Goal: Task Accomplishment & Management: Manage account settings

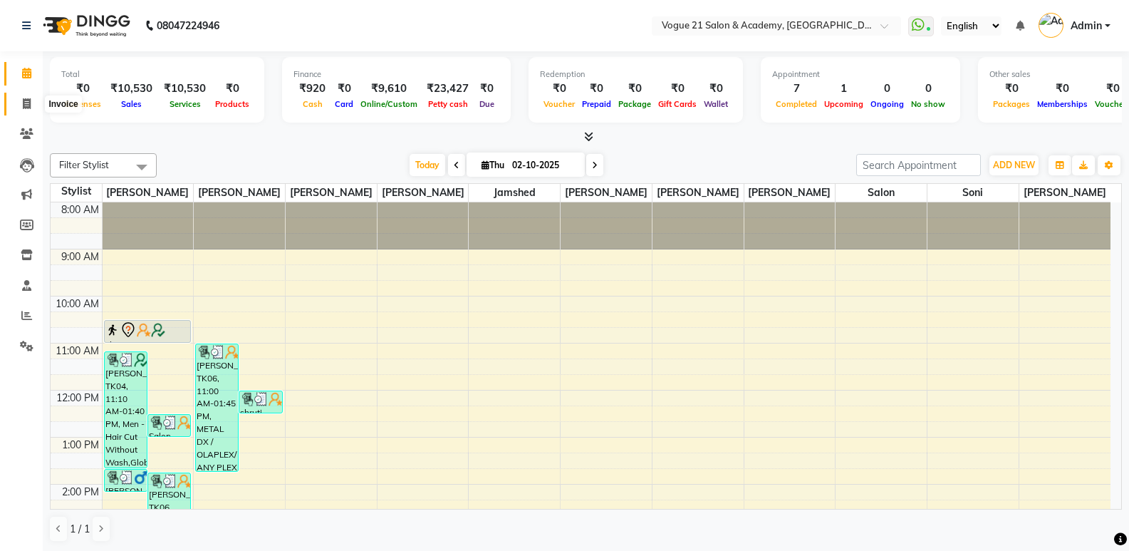
click at [28, 104] on icon at bounding box center [27, 103] width 8 height 11
select select "service"
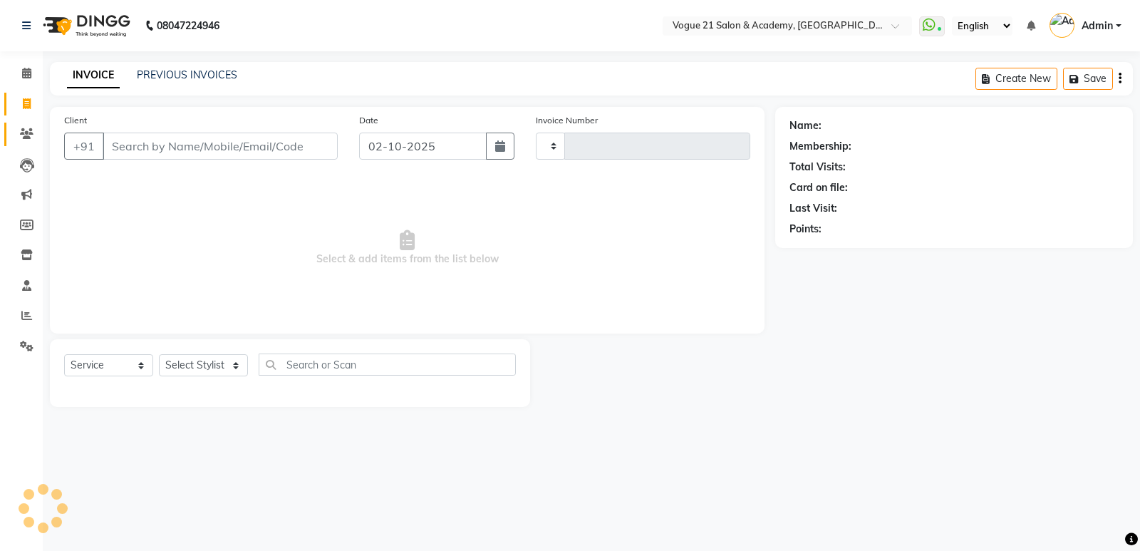
type input "2961"
select select "4433"
click at [115, 143] on input "Client" at bounding box center [220, 145] width 235 height 27
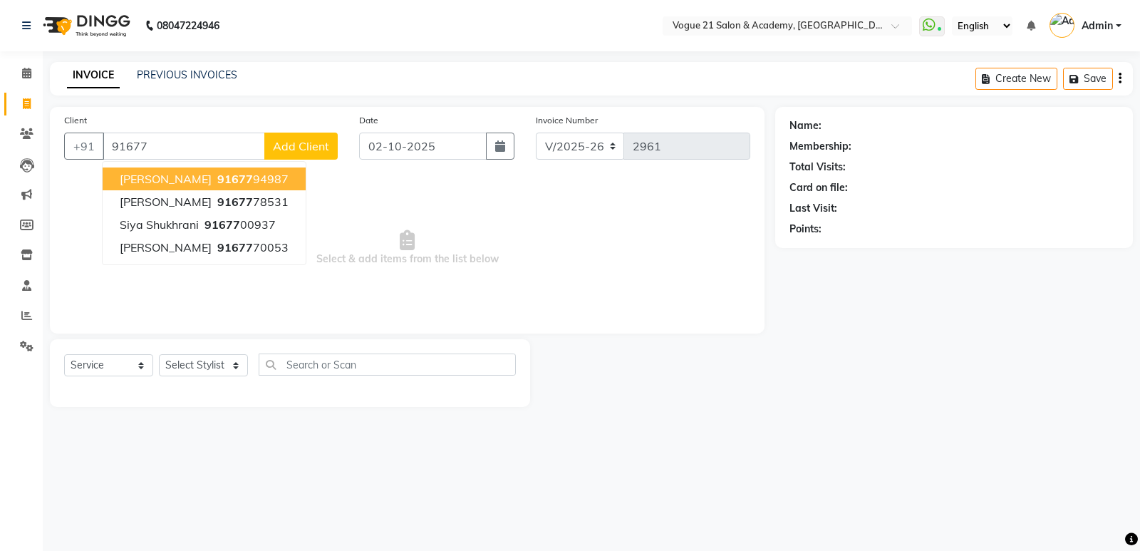
click at [242, 182] on span "91677" at bounding box center [235, 179] width 36 height 14
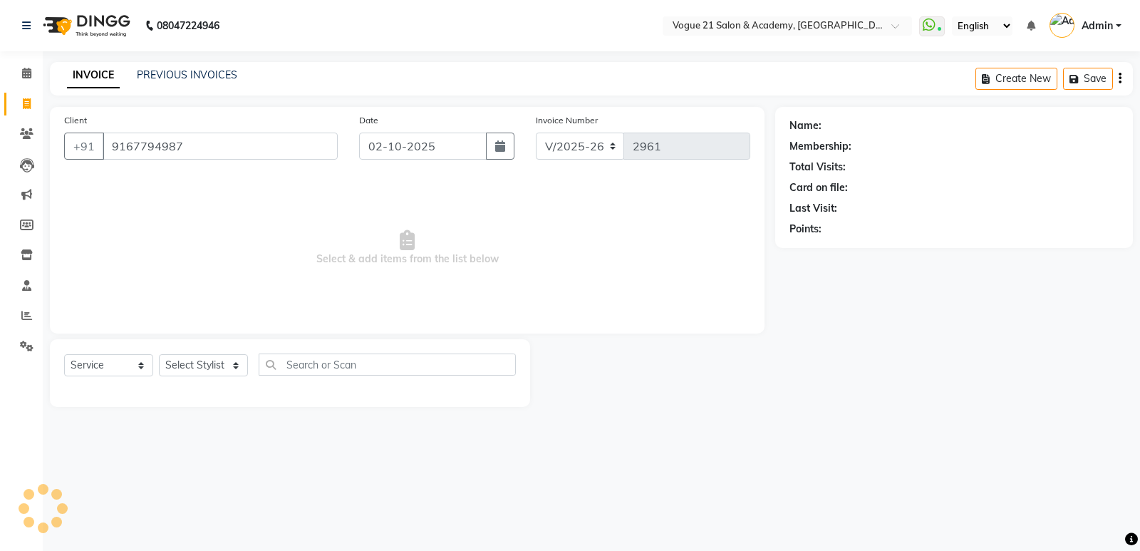
type input "9167794987"
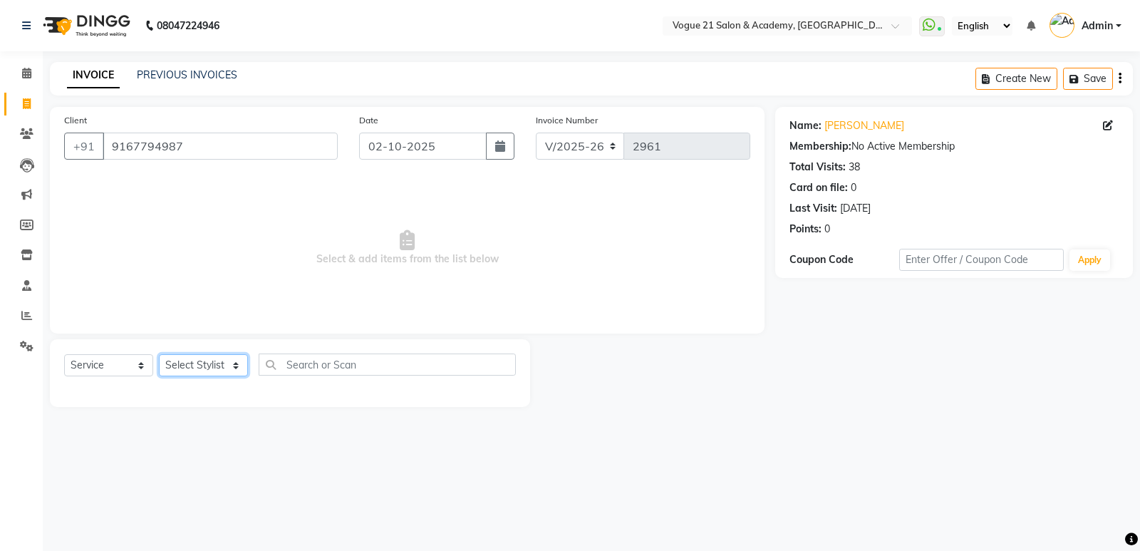
click at [198, 367] on select "Select Stylist [PERSON_NAME] [PERSON_NAME] [PERSON_NAME] [PERSON_NAME] [PERSON_…" at bounding box center [203, 365] width 89 height 22
select select "66614"
click at [159, 354] on select "Select Stylist [PERSON_NAME] [PERSON_NAME] [PERSON_NAME] [PERSON_NAME] [PERSON_…" at bounding box center [203, 365] width 89 height 22
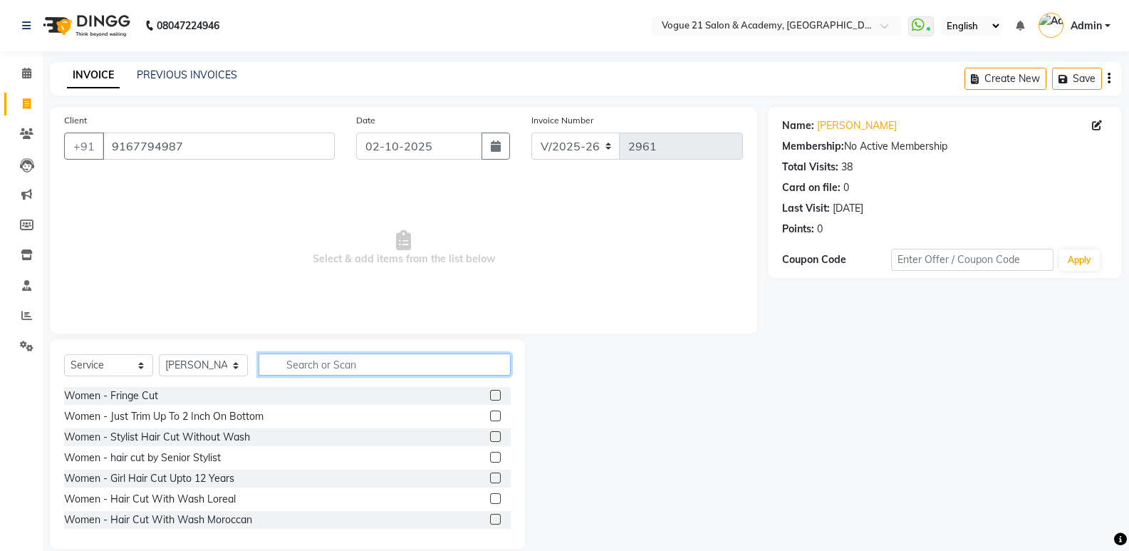
click at [311, 369] on input "text" at bounding box center [385, 364] width 252 height 22
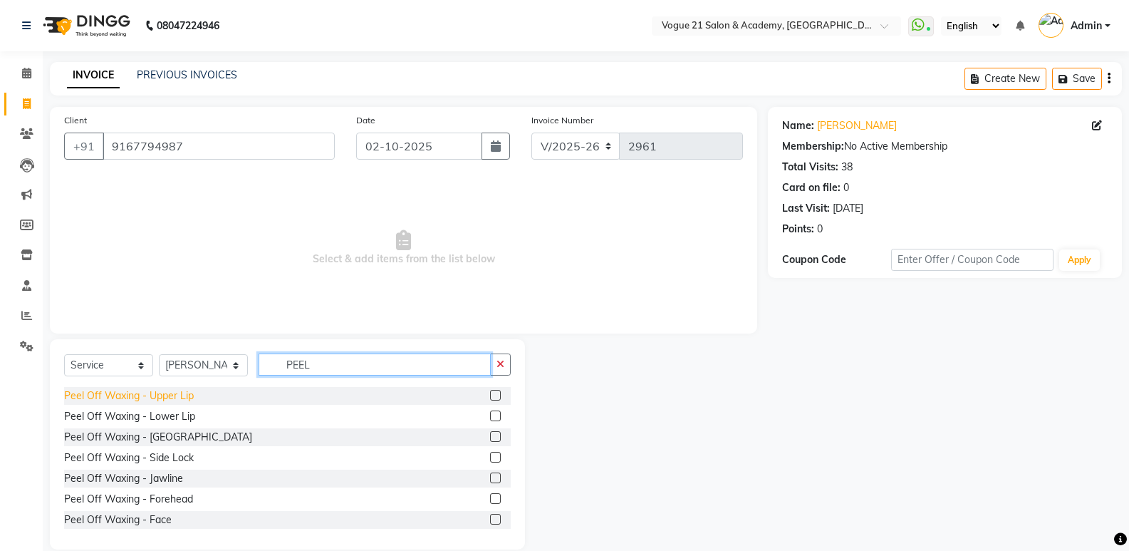
type input "PEEL"
click at [143, 389] on div "Peel Off Waxing - Upper Lip" at bounding box center [129, 395] width 130 height 15
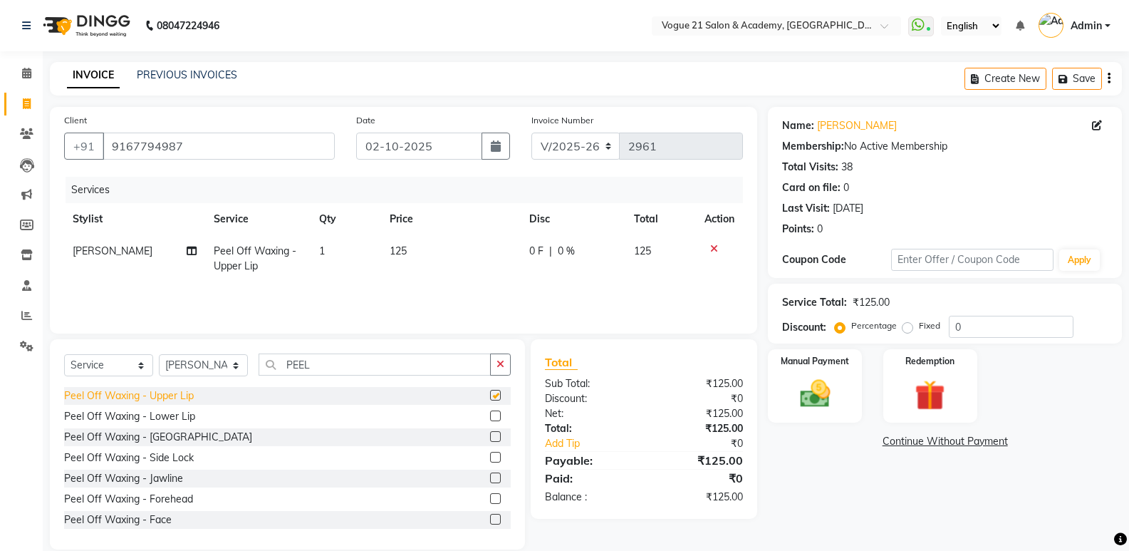
checkbox input "false"
click at [140, 432] on div "Peel Off Waxing - Chin" at bounding box center [158, 436] width 188 height 15
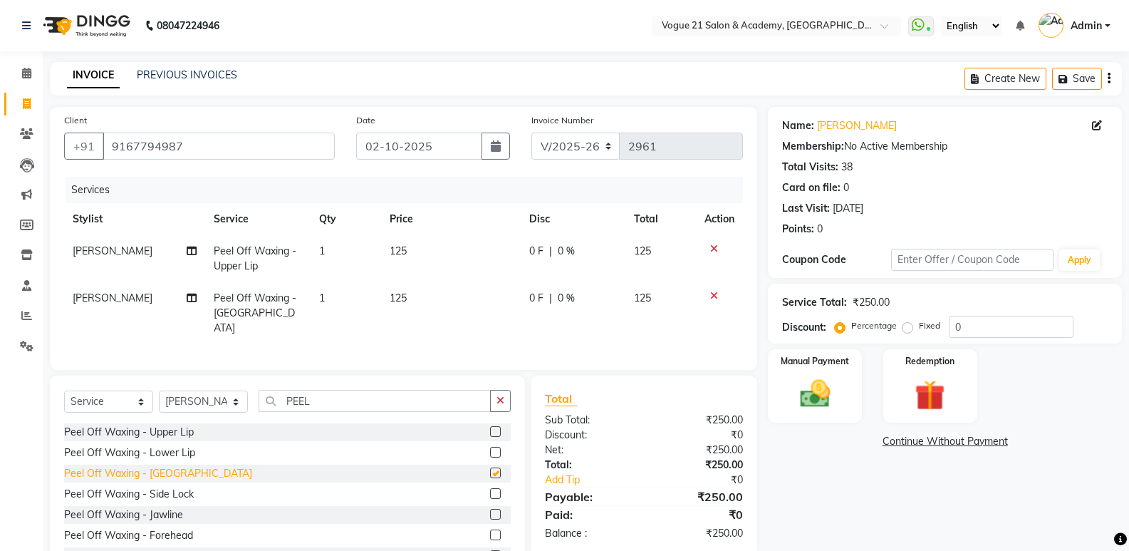
checkbox input "false"
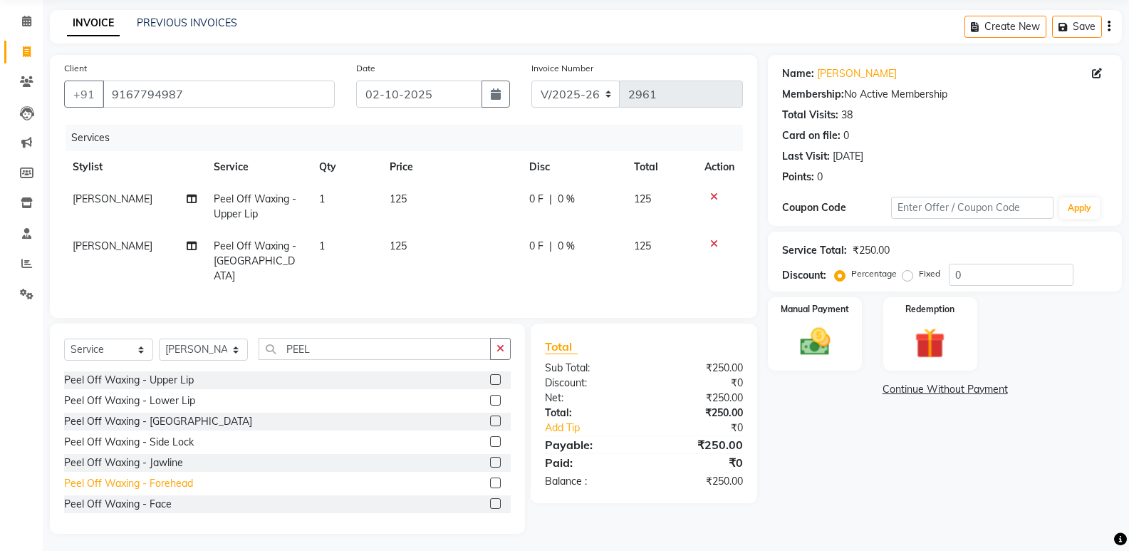
click at [178, 480] on div "Peel Off Waxing - Forehead" at bounding box center [128, 483] width 129 height 15
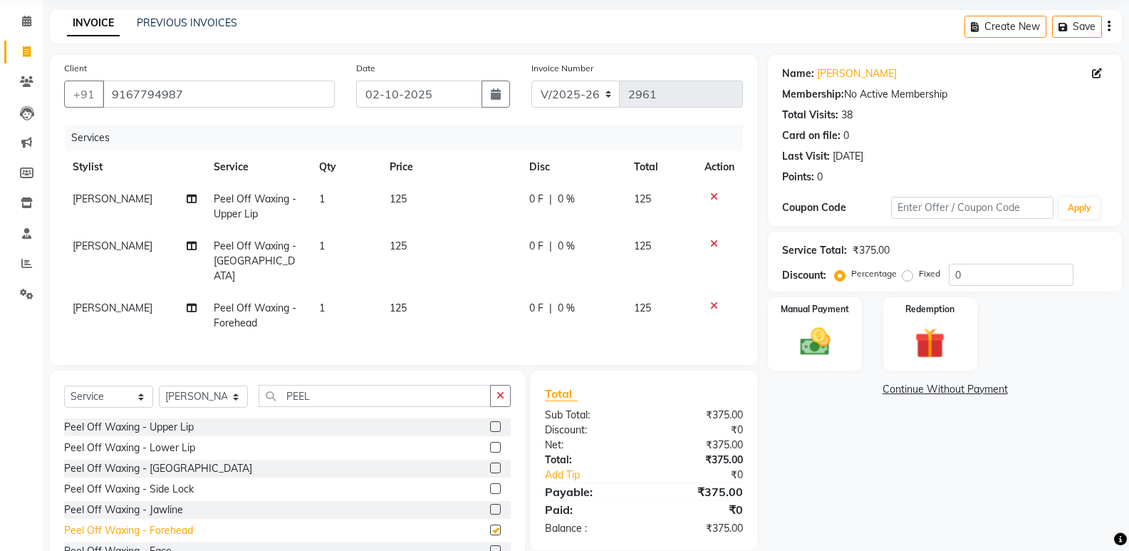
checkbox input "false"
click at [132, 467] on div "Peel Off Waxing - Chin" at bounding box center [158, 468] width 188 height 15
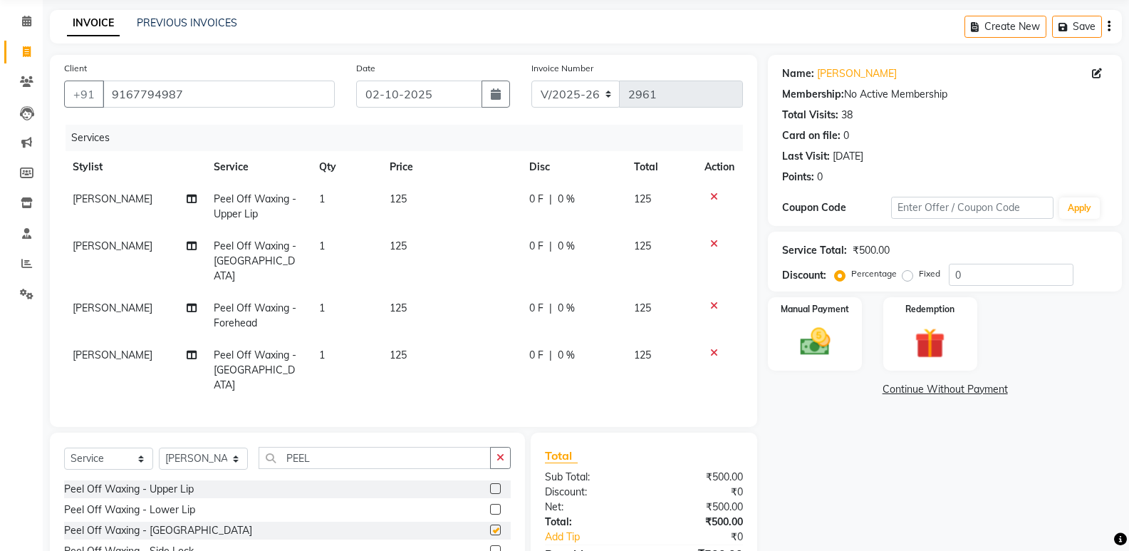
checkbox input "false"
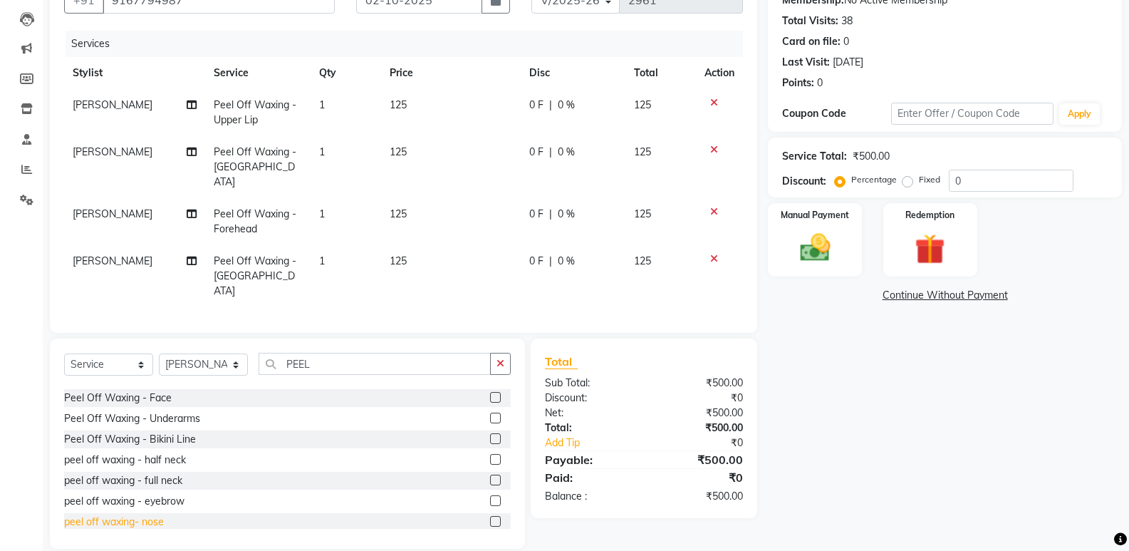
click at [141, 514] on div "peel off waxing- nose" at bounding box center [114, 521] width 100 height 15
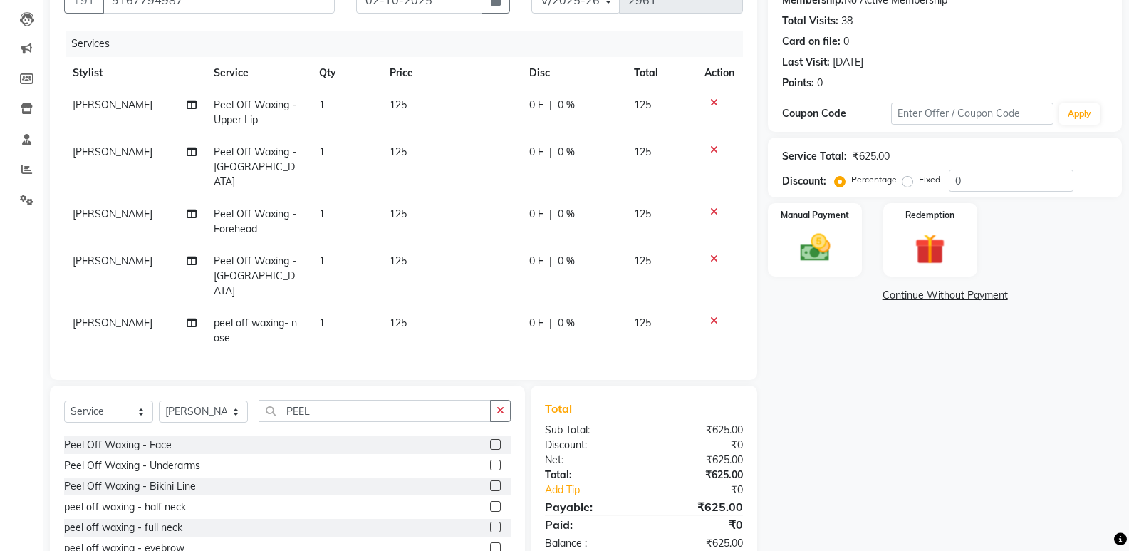
checkbox input "false"
click at [823, 249] on img at bounding box center [814, 247] width 51 height 36
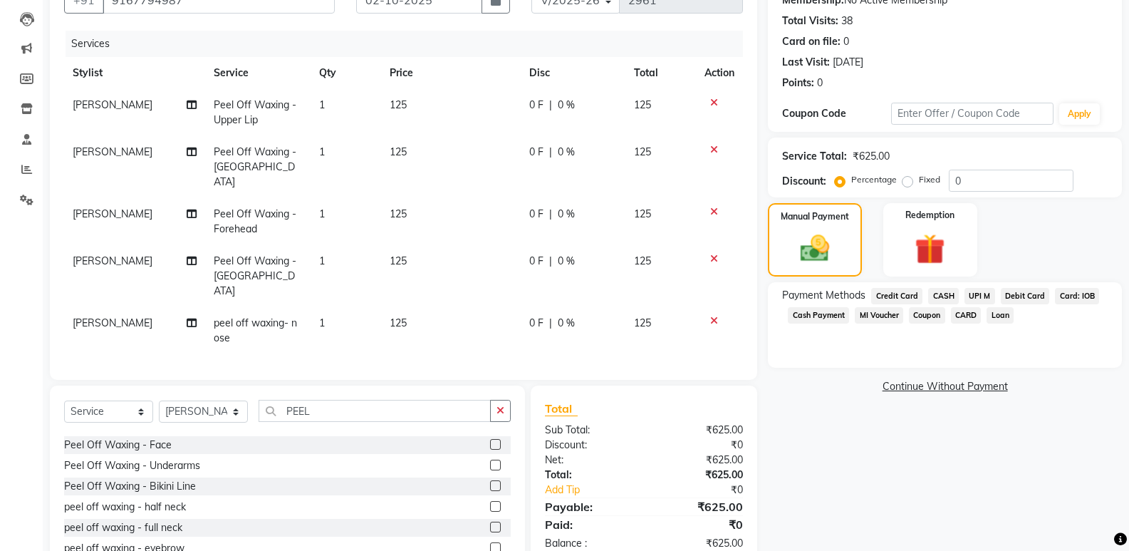
click at [976, 292] on span "UPI M" at bounding box center [979, 296] width 31 height 16
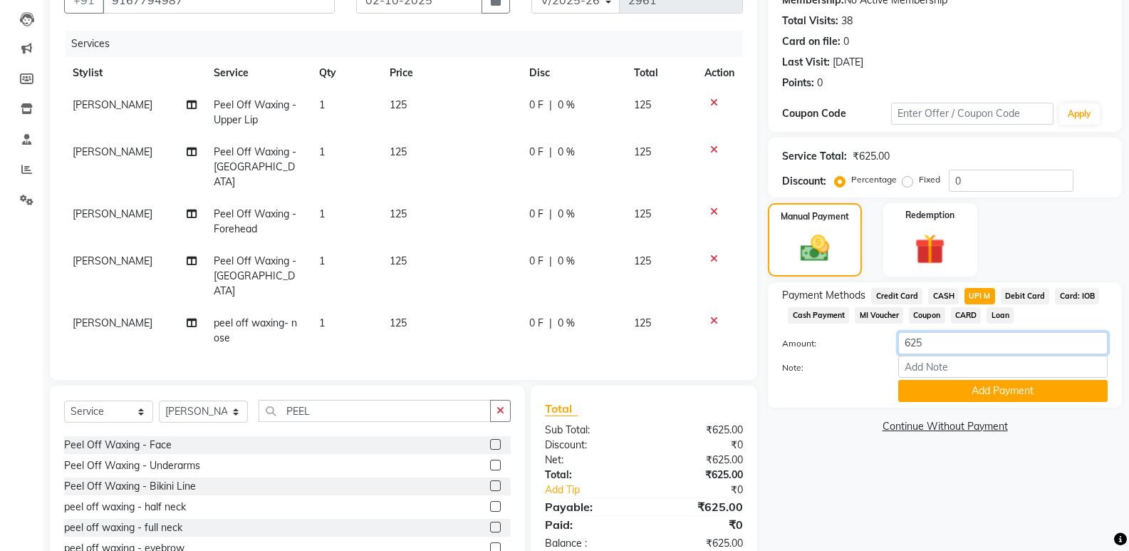
click at [931, 340] on input "625" at bounding box center [1002, 343] width 209 height 22
click at [807, 241] on img at bounding box center [815, 248] width 48 height 34
click at [971, 189] on input "0" at bounding box center [1011, 181] width 125 height 22
type input "20"
click at [122, 400] on select "Select Service Product Membership Package Voucher Prepaid Gift Card" at bounding box center [108, 411] width 89 height 22
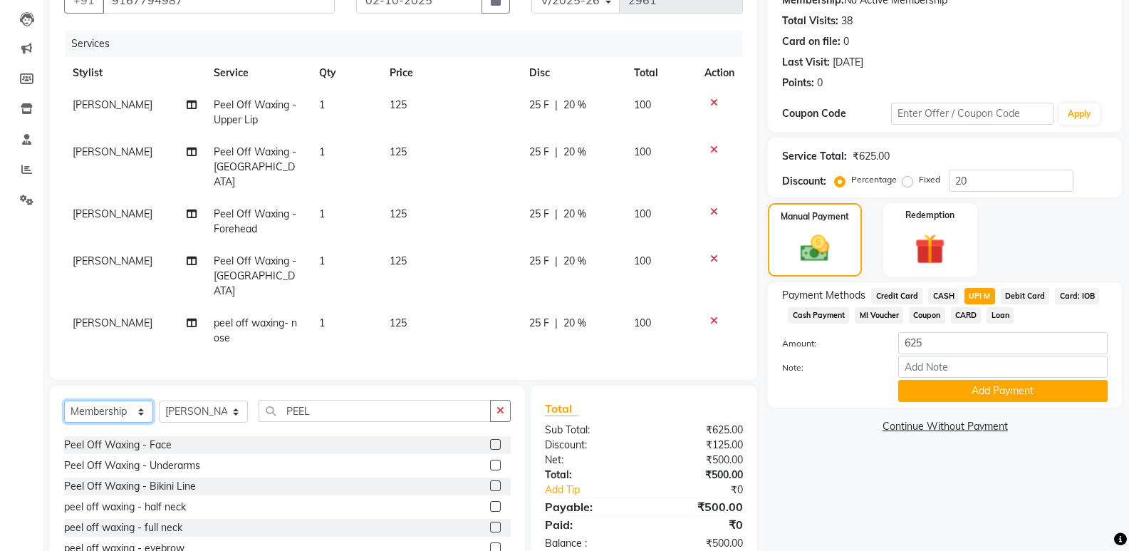
click at [64, 400] on select "Select Service Product Membership Package Voucher Prepaid Gift Card" at bounding box center [108, 411] width 89 height 22
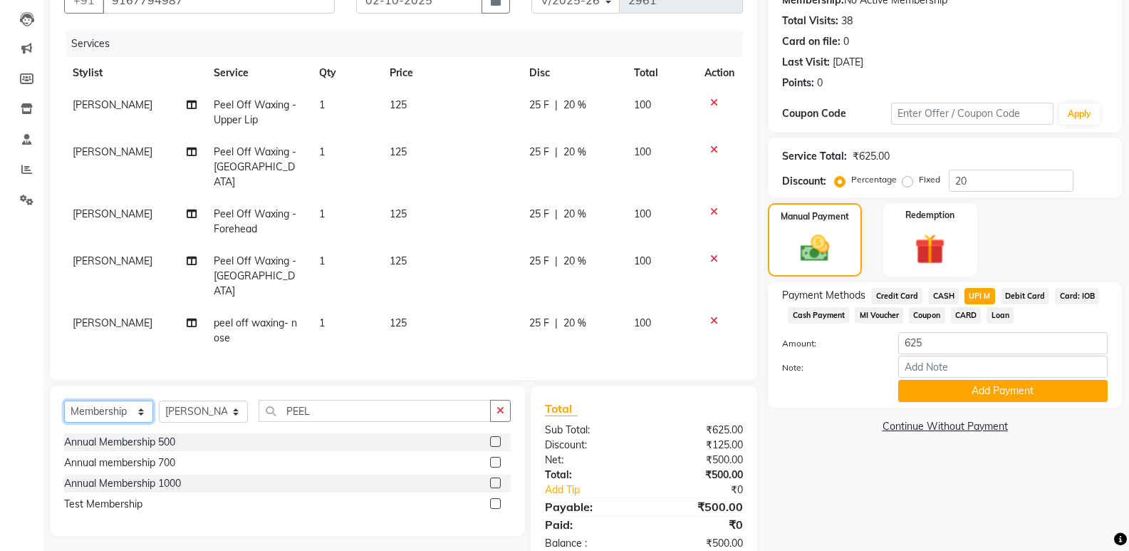
scroll to position [0, 0]
click at [994, 394] on button "Add Payment" at bounding box center [1002, 391] width 209 height 22
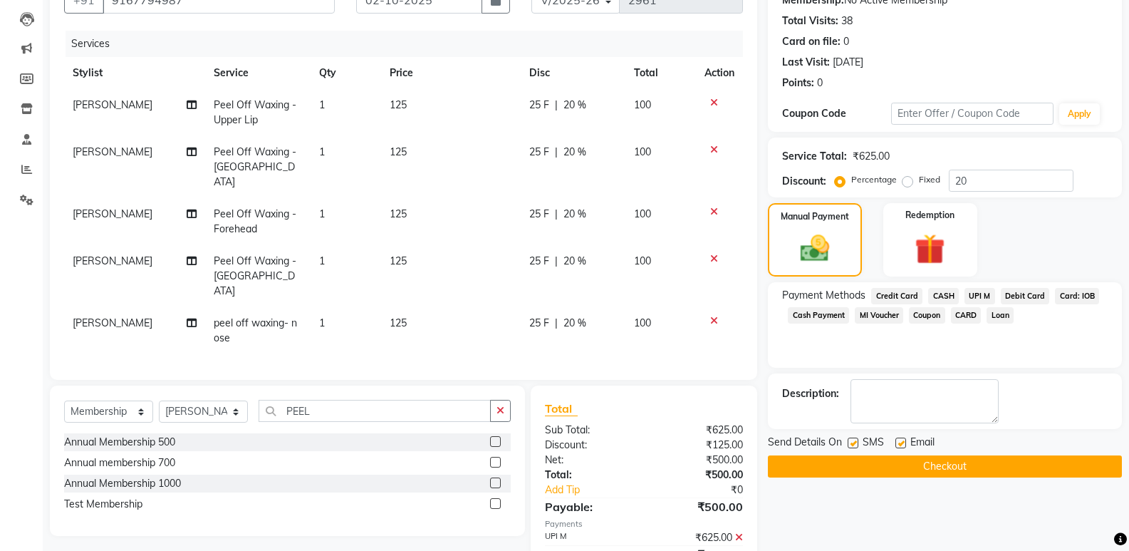
scroll to position [204, 0]
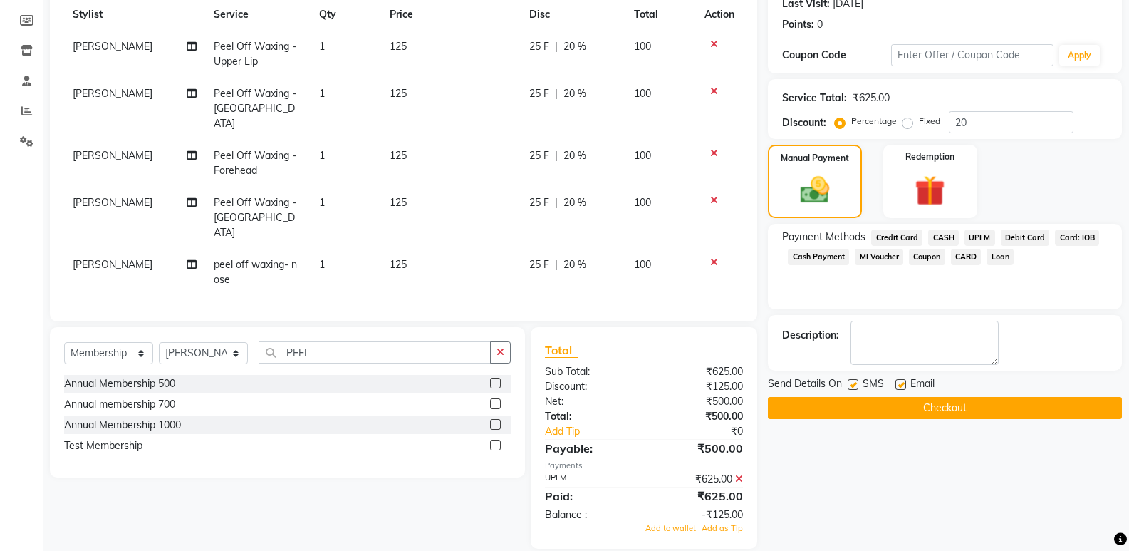
click at [986, 236] on span "UPI M" at bounding box center [979, 237] width 31 height 16
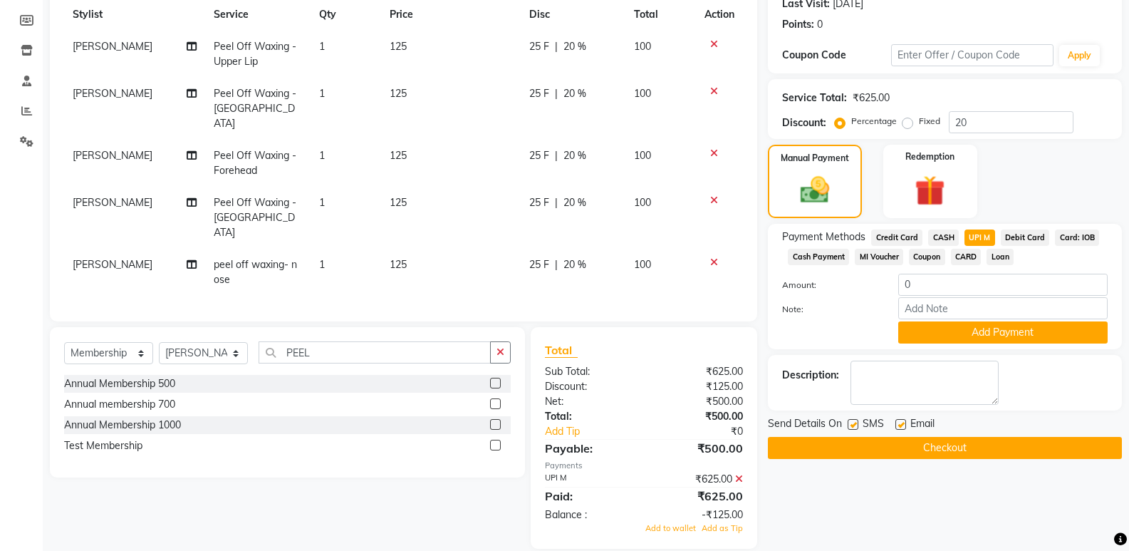
click at [739, 474] on icon at bounding box center [739, 479] width 8 height 10
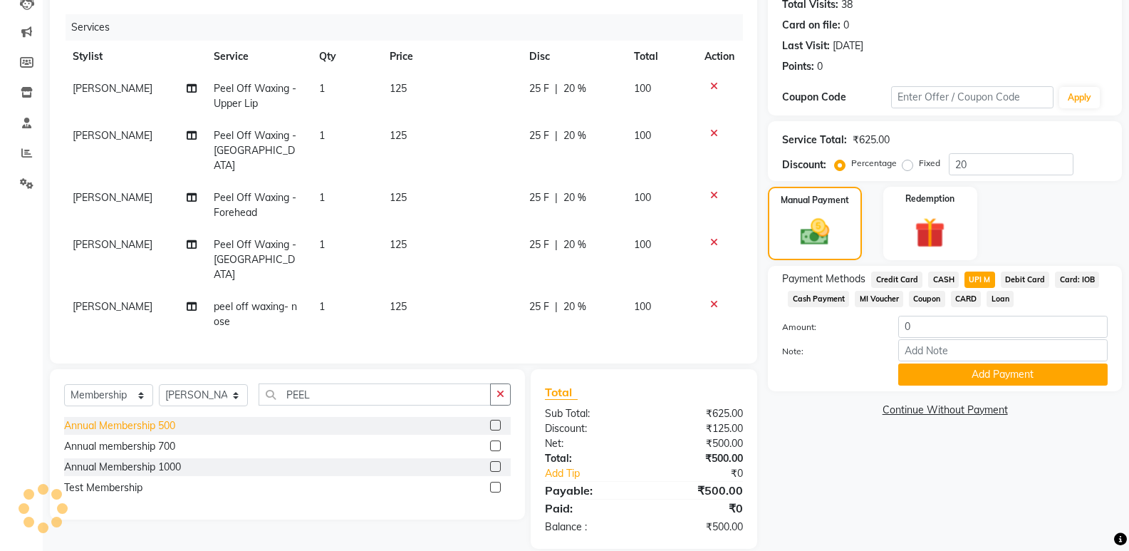
click at [136, 418] on div "Annual Membership 500" at bounding box center [119, 425] width 111 height 15
select select "select"
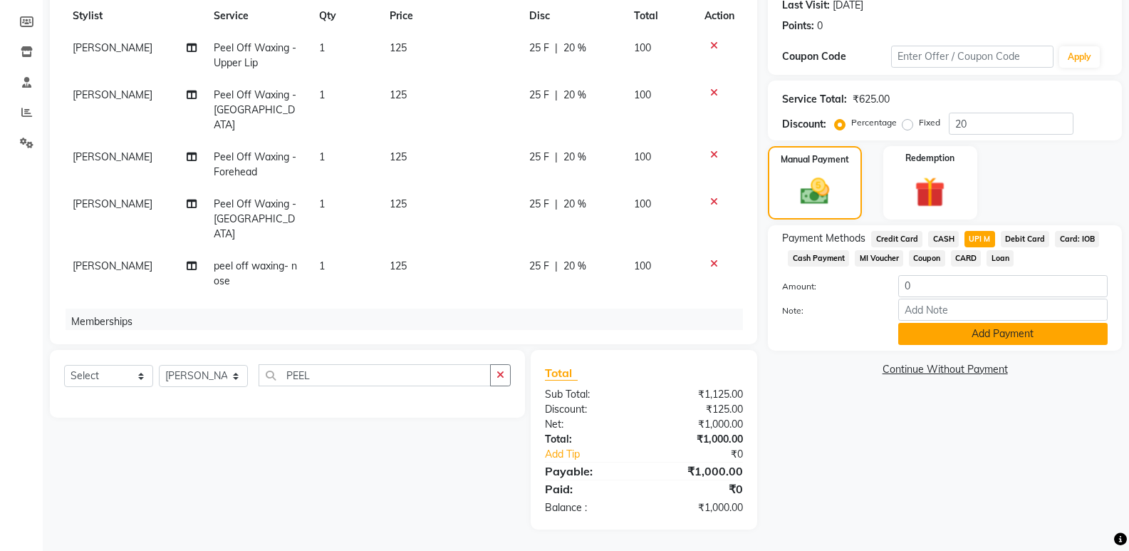
click at [970, 332] on button "Add Payment" at bounding box center [1002, 334] width 209 height 22
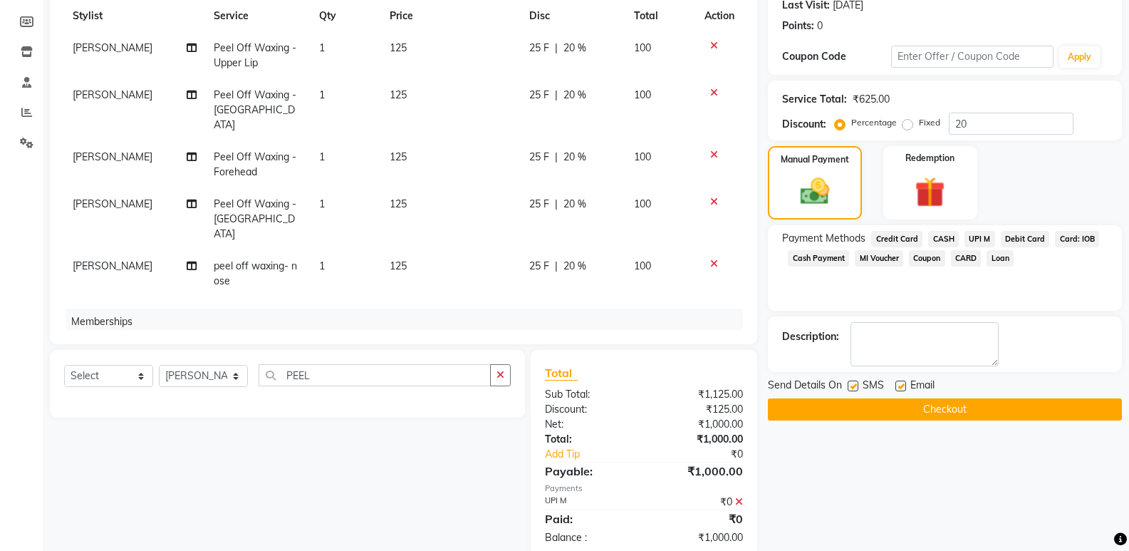
click at [973, 240] on span "UPI M" at bounding box center [979, 239] width 31 height 16
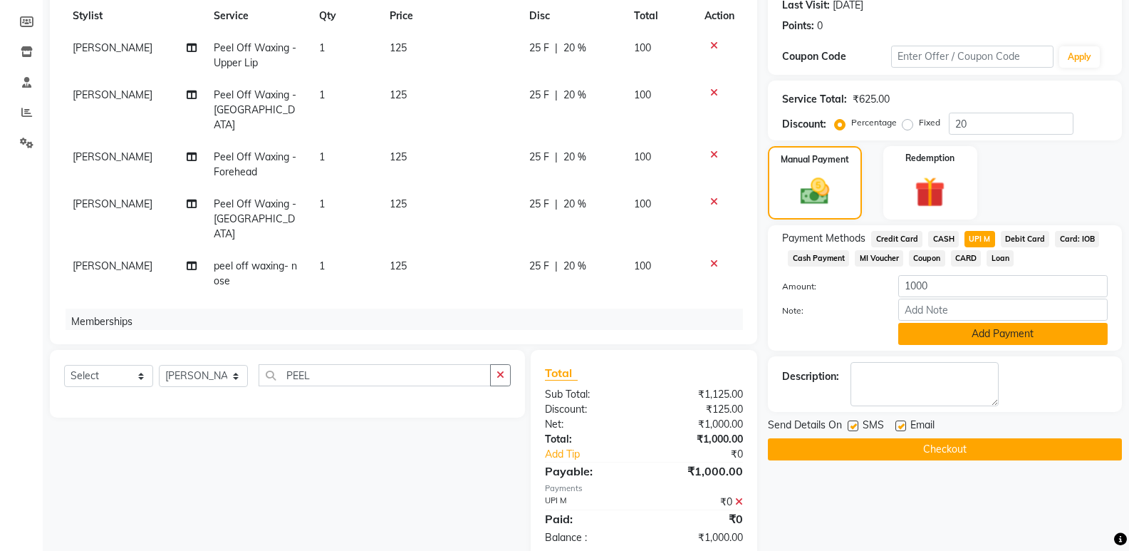
click at [959, 332] on button "Add Payment" at bounding box center [1002, 334] width 209 height 22
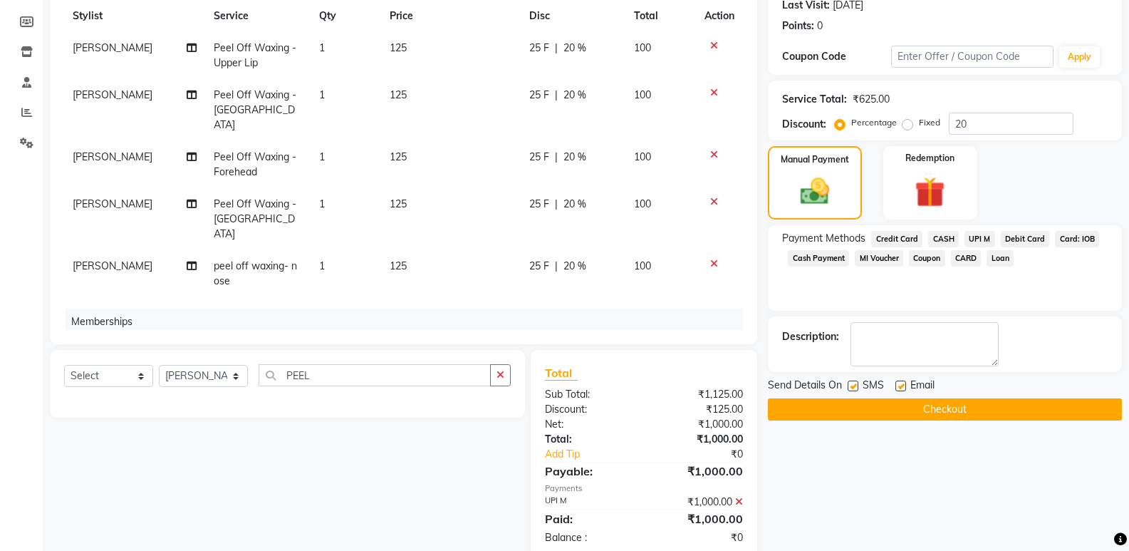
click at [921, 408] on button "Checkout" at bounding box center [945, 409] width 354 height 22
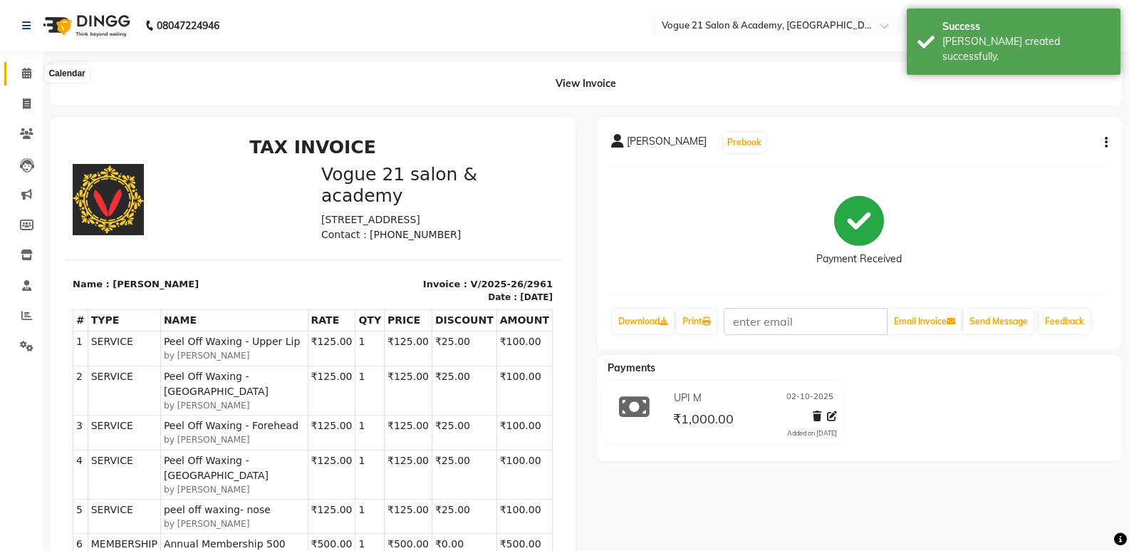
click at [24, 74] on icon at bounding box center [26, 73] width 9 height 11
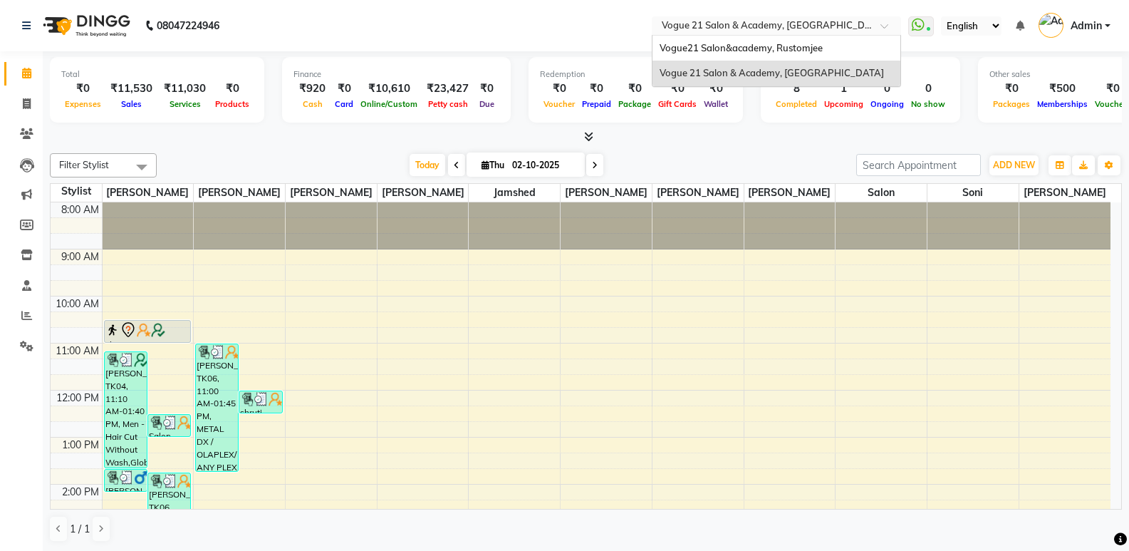
click at [861, 26] on input "text" at bounding box center [762, 27] width 207 height 14
click at [792, 52] on span "Vogue21 Salon&academy, Rustomjee" at bounding box center [741, 47] width 163 height 11
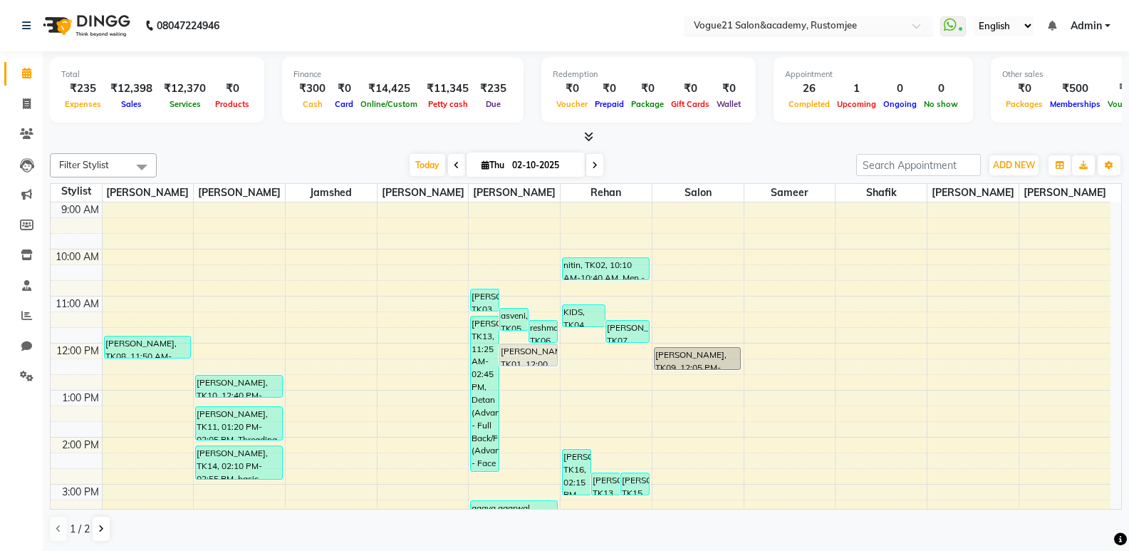
click at [887, 30] on input "text" at bounding box center [794, 27] width 207 height 14
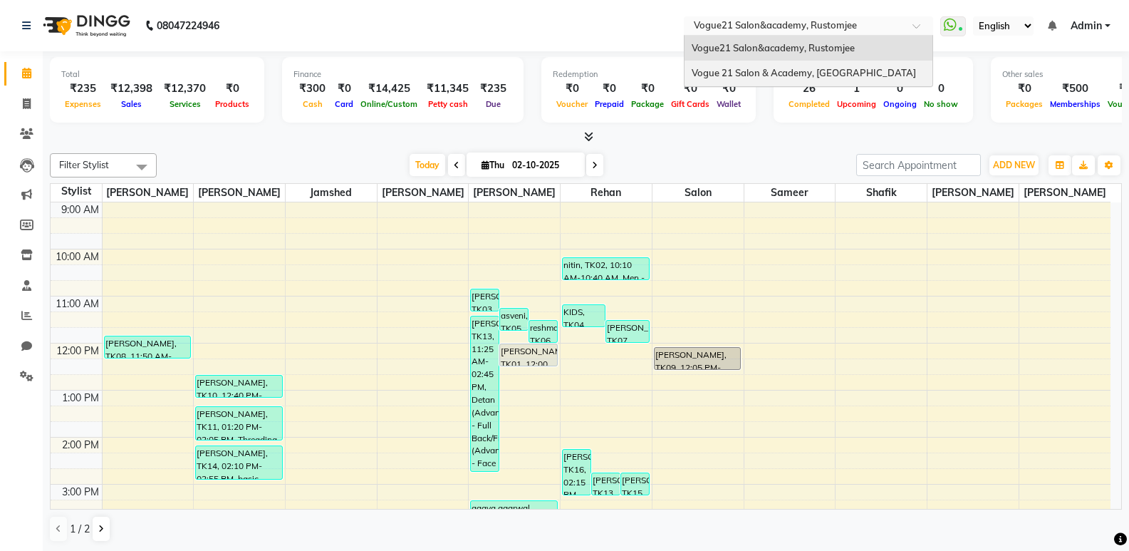
click at [840, 68] on span "Vogue 21 Salon & Academy, [GEOGRAPHIC_DATA]" at bounding box center [804, 72] width 224 height 11
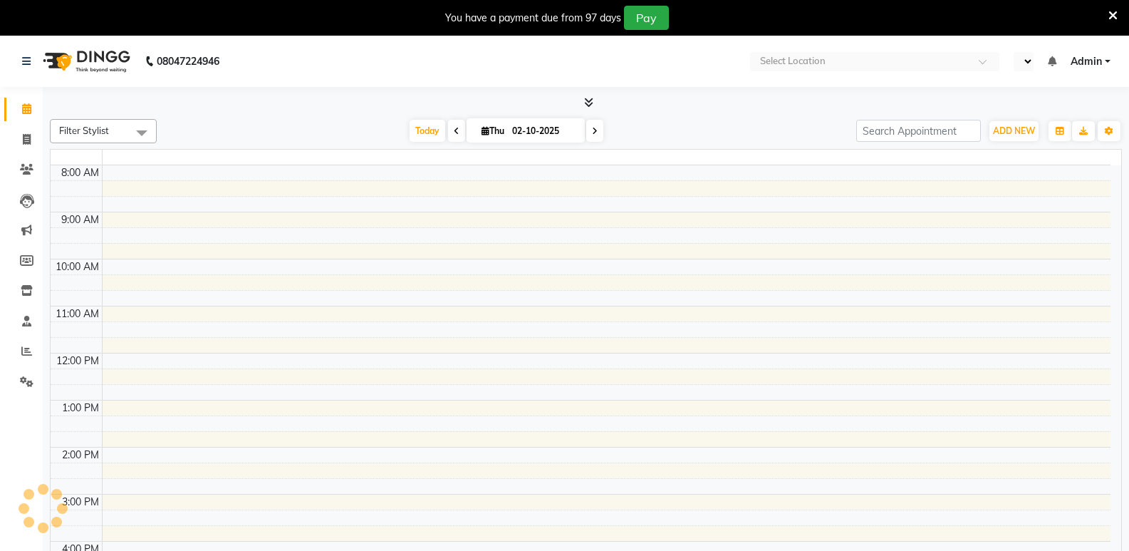
select select "en"
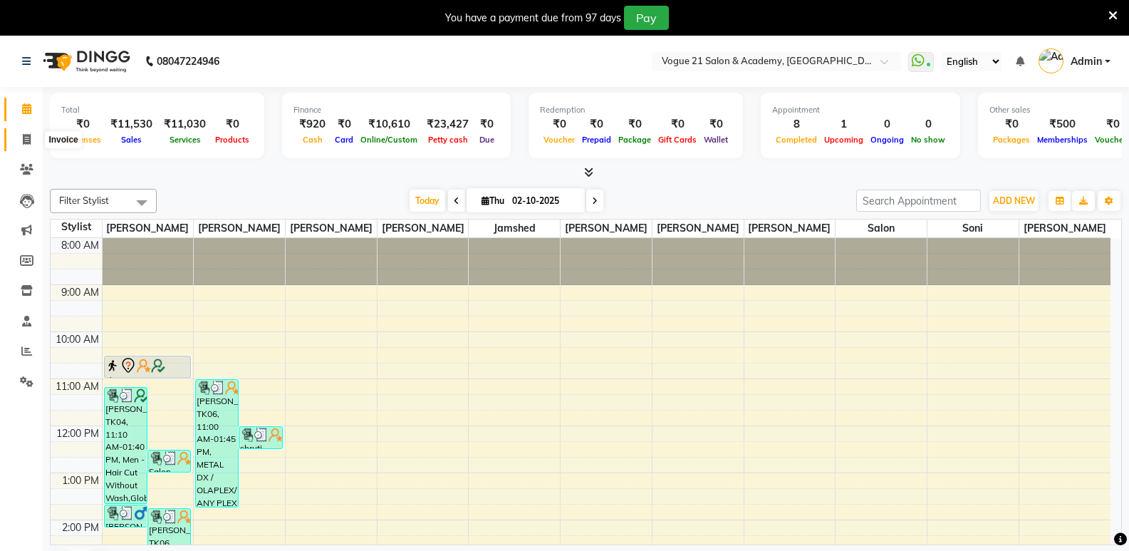
click at [26, 141] on icon at bounding box center [27, 139] width 8 height 11
select select "4433"
select select "service"
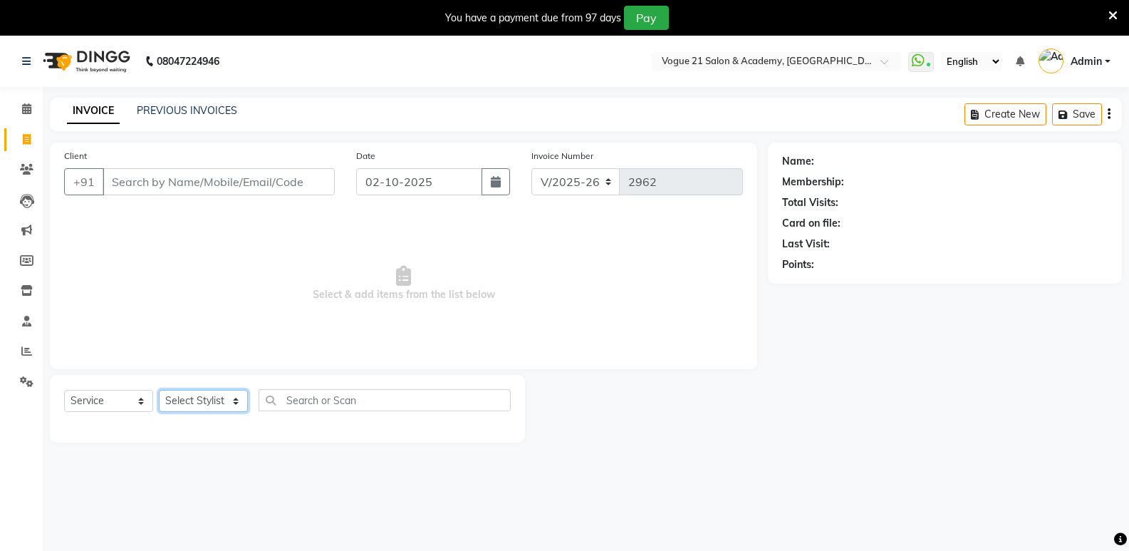
click at [184, 400] on select "Select Stylist [PERSON_NAME] [PERSON_NAME] [PERSON_NAME] [PERSON_NAME] [PERSON_…" at bounding box center [203, 401] width 89 height 22
click at [21, 166] on icon at bounding box center [27, 169] width 14 height 11
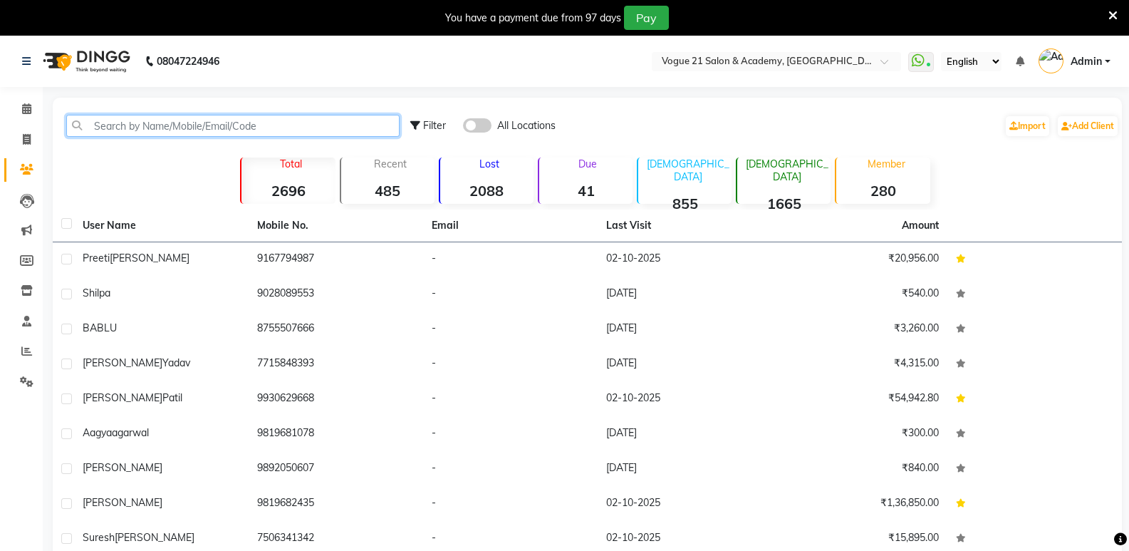
click at [117, 129] on input "text" at bounding box center [232, 126] width 333 height 22
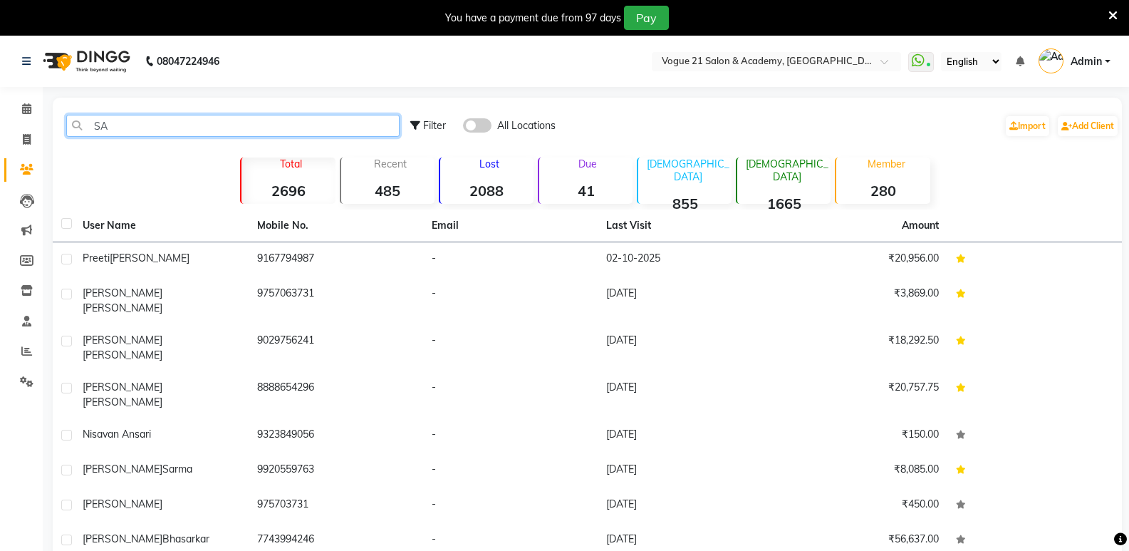
type input "S"
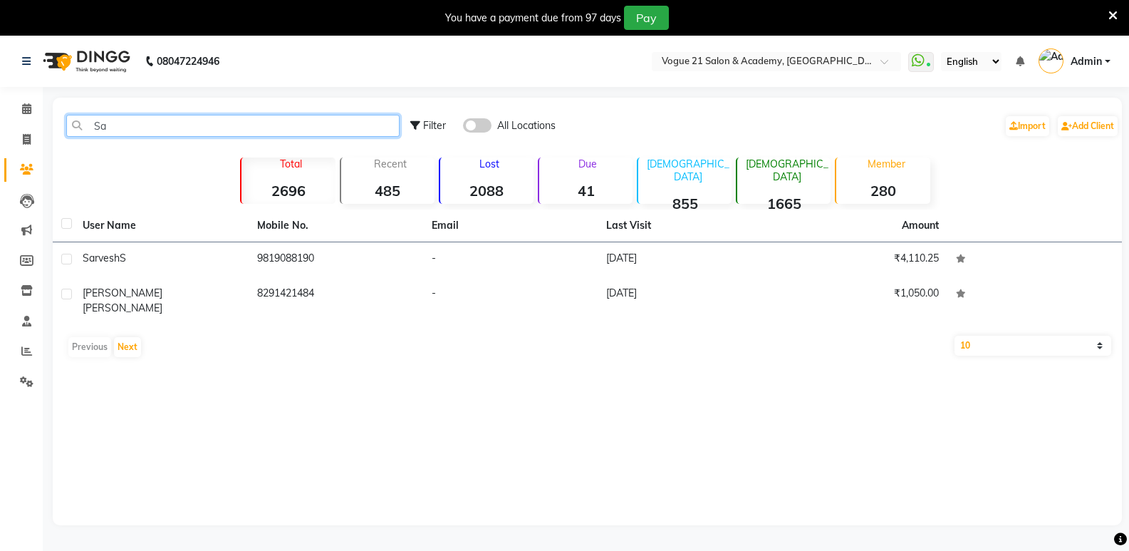
type input "S"
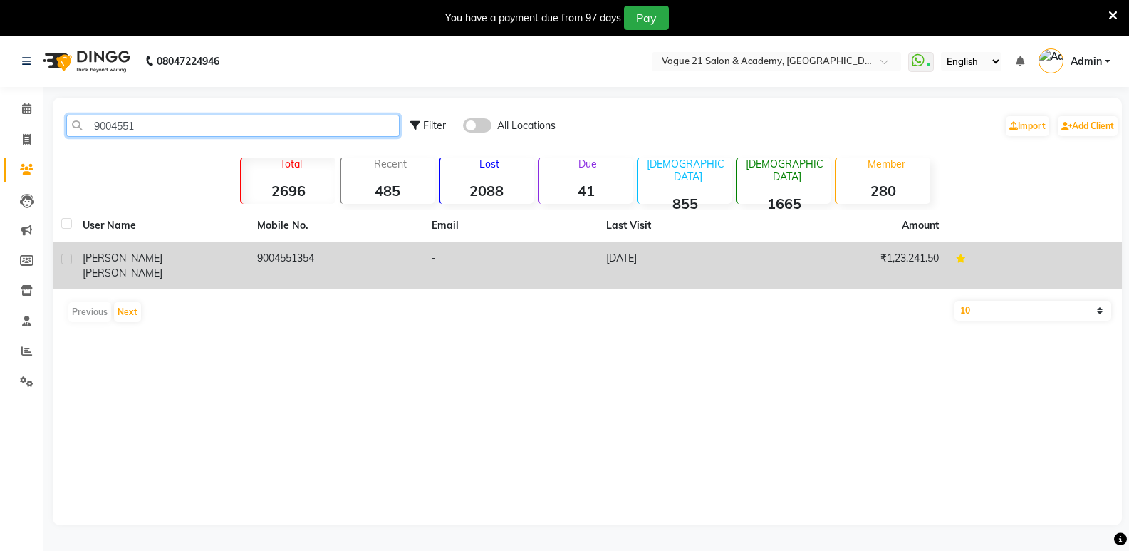
type input "9004551"
click at [123, 256] on span "[PERSON_NAME]" at bounding box center [123, 257] width 80 height 13
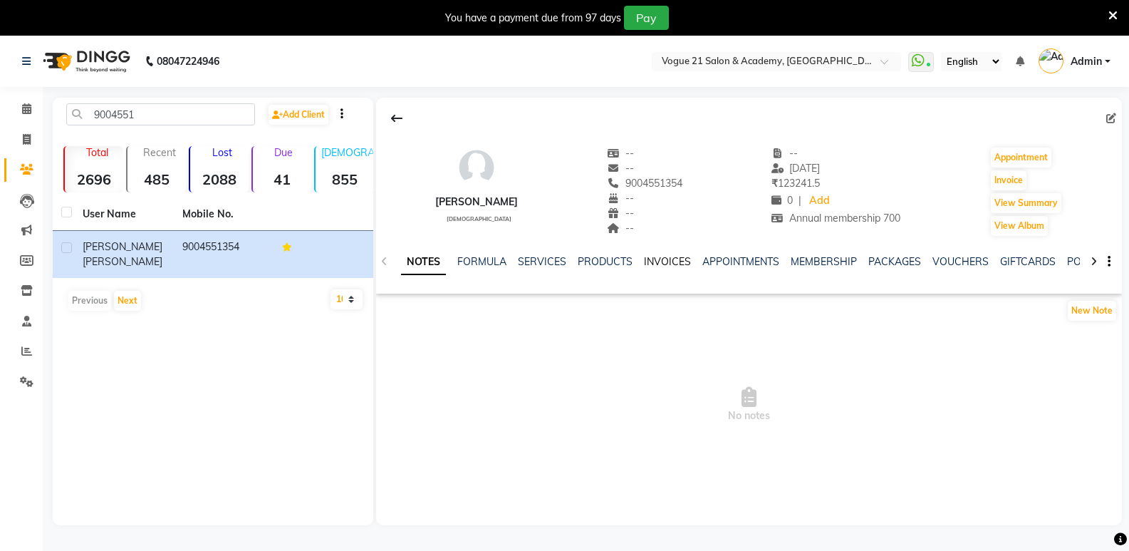
click at [671, 264] on link "INVOICES" at bounding box center [667, 261] width 47 height 13
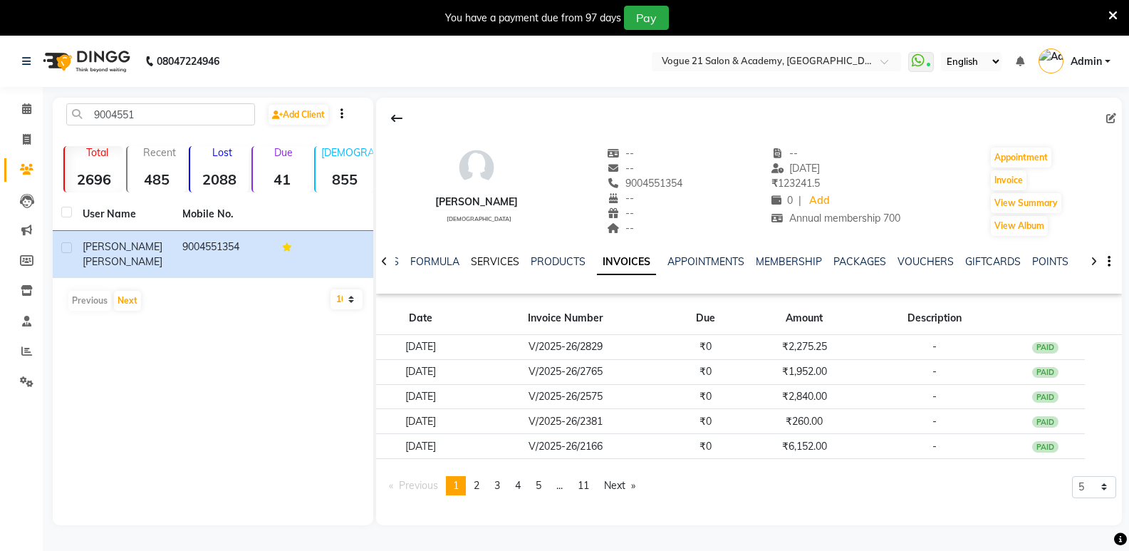
click at [494, 261] on link "SERVICES" at bounding box center [495, 261] width 48 height 13
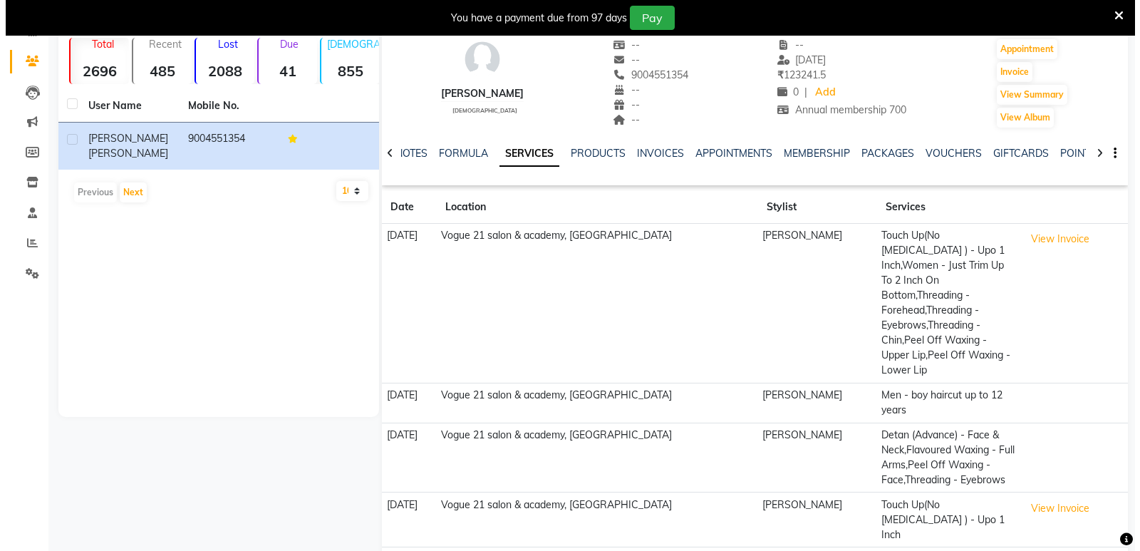
scroll to position [116, 0]
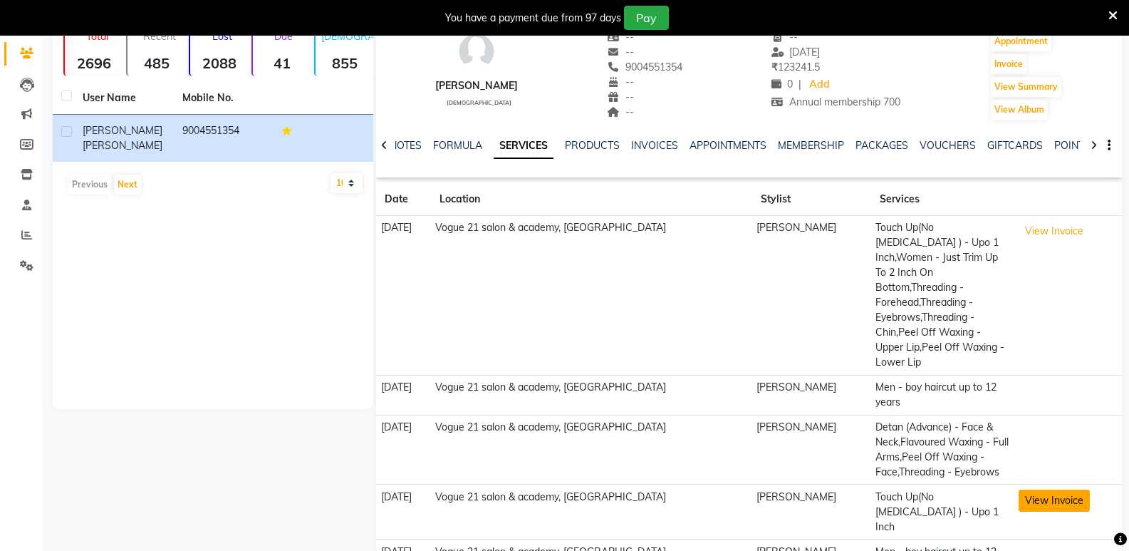
click at [1034, 489] on button "View Invoice" at bounding box center [1053, 500] width 71 height 22
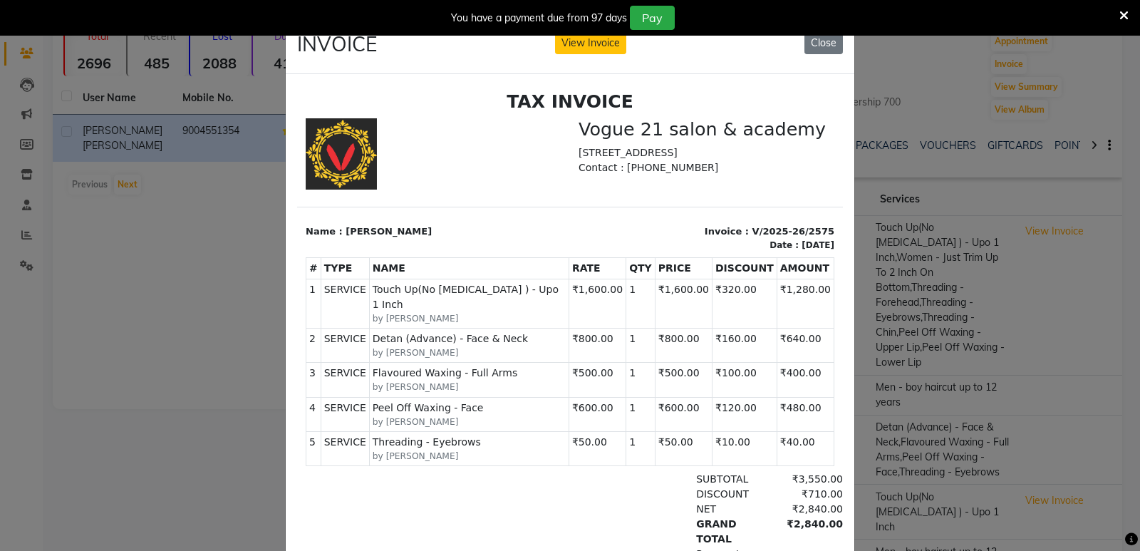
scroll to position [50, 0]
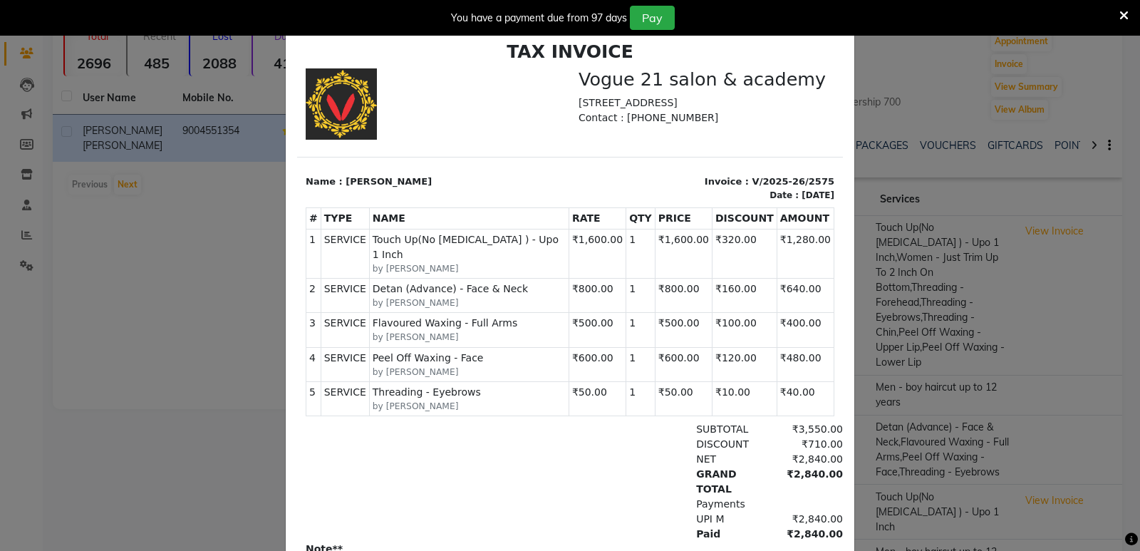
click at [1125, 12] on icon at bounding box center [1123, 15] width 9 height 13
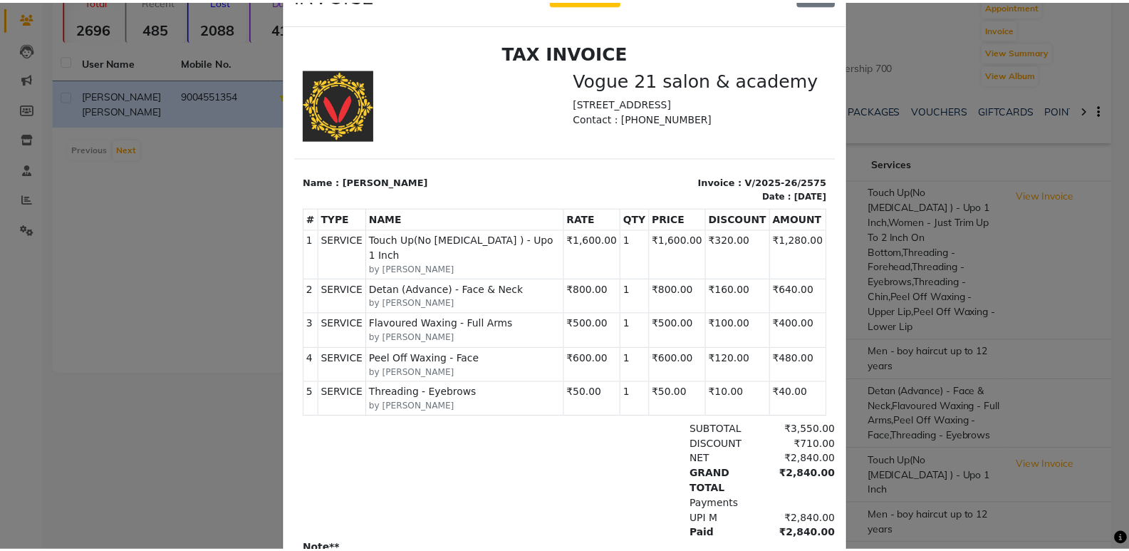
scroll to position [80, 0]
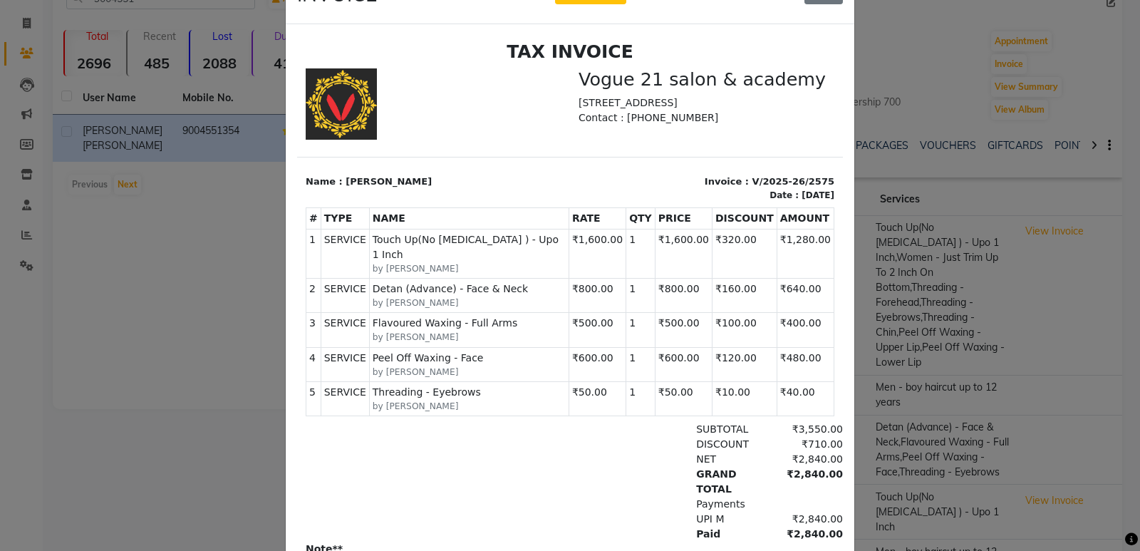
click at [196, 274] on ngb-modal-window "INVOICE View Invoice Close" at bounding box center [570, 275] width 1140 height 551
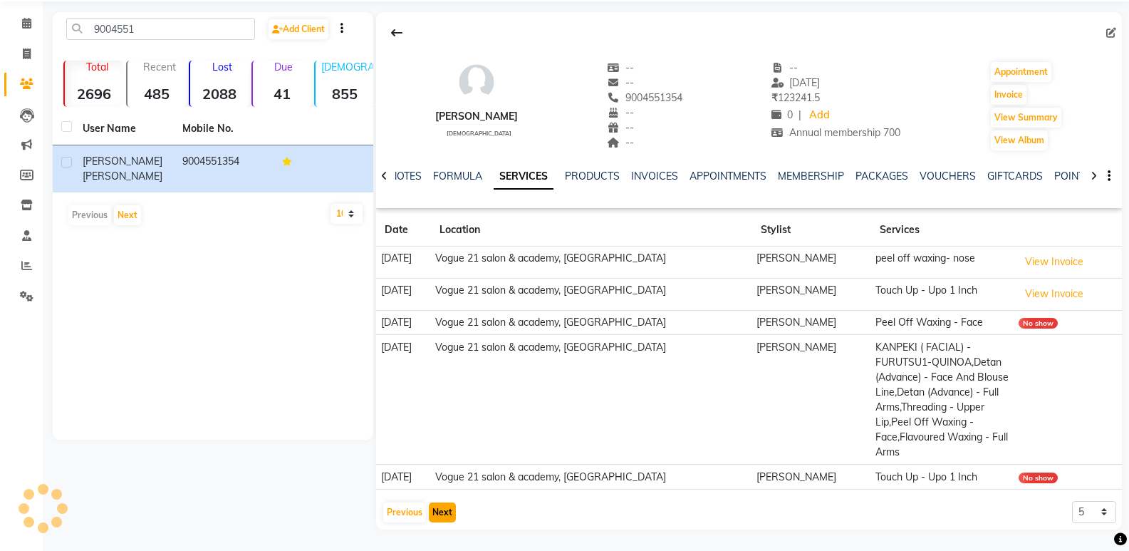
scroll to position [35, 0]
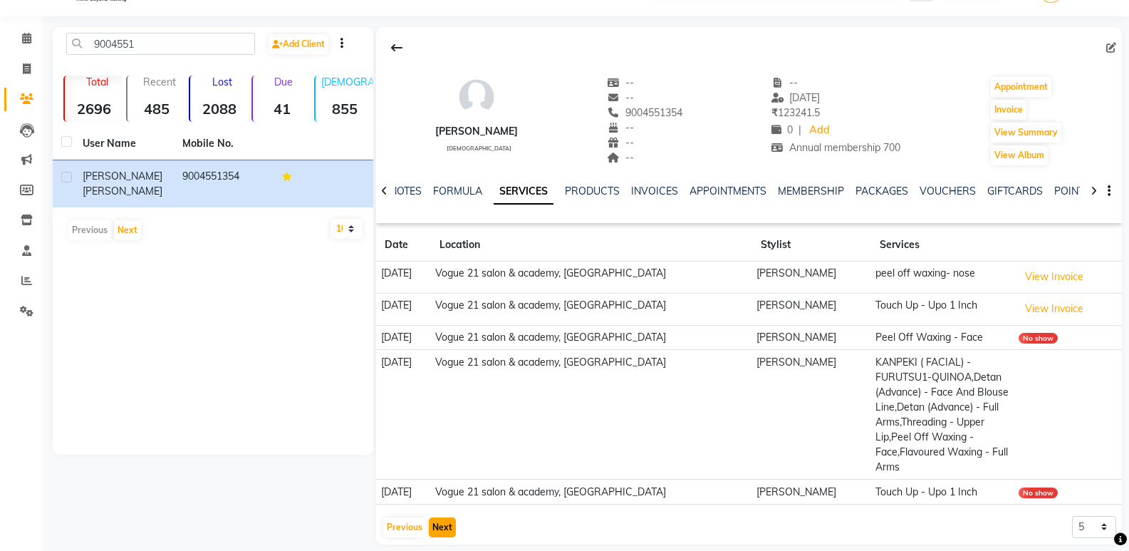
click at [446, 517] on button "Next" at bounding box center [442, 527] width 27 height 20
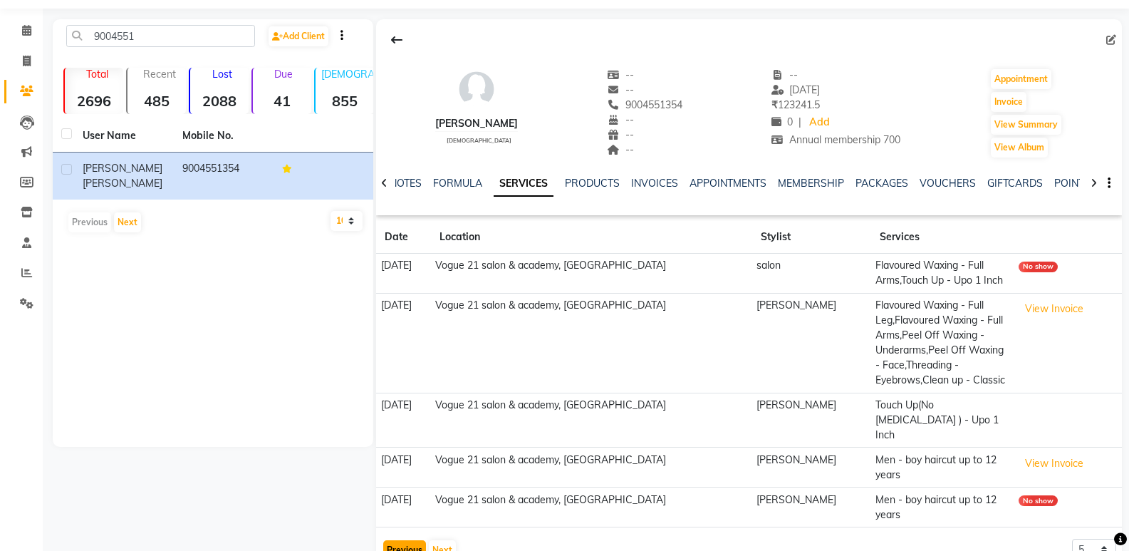
click at [400, 540] on button "Previous" at bounding box center [404, 550] width 43 height 20
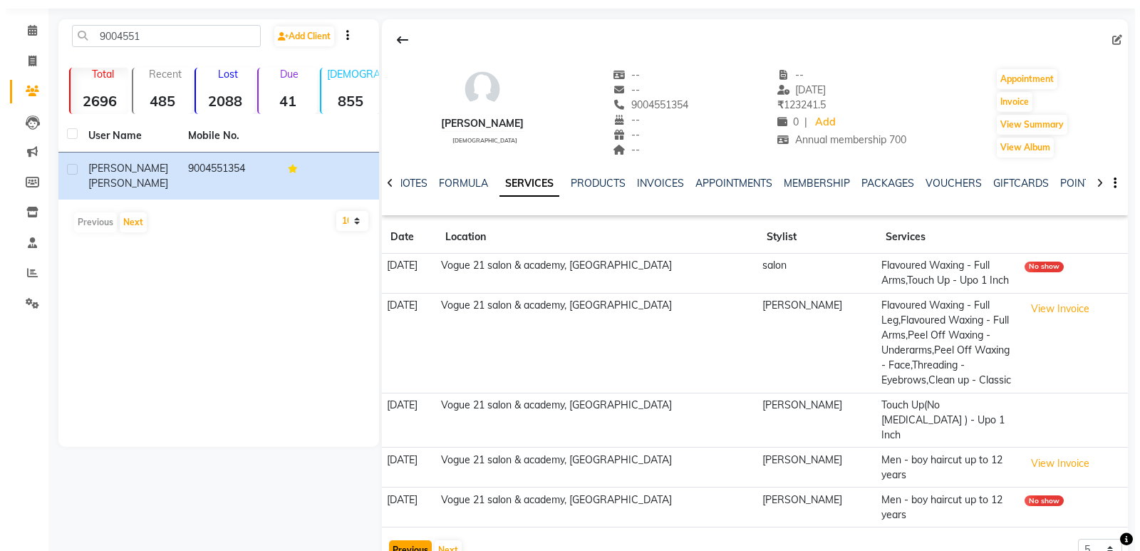
scroll to position [35, 0]
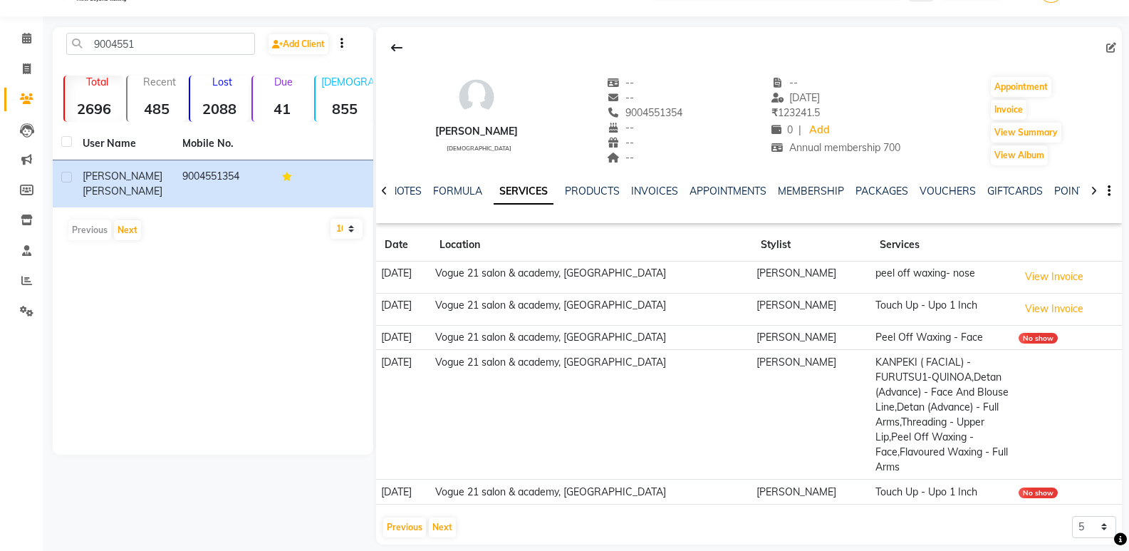
click at [872, 459] on td "KANPEKI ( FACIAL) - FURUTSU1-QUINOA,Detan (Advance) - Face And Blouse Line,Deta…" at bounding box center [942, 415] width 143 height 130
click at [1028, 487] on div "No show" at bounding box center [1037, 492] width 39 height 11
click at [1036, 308] on button "View Invoice" at bounding box center [1053, 309] width 71 height 22
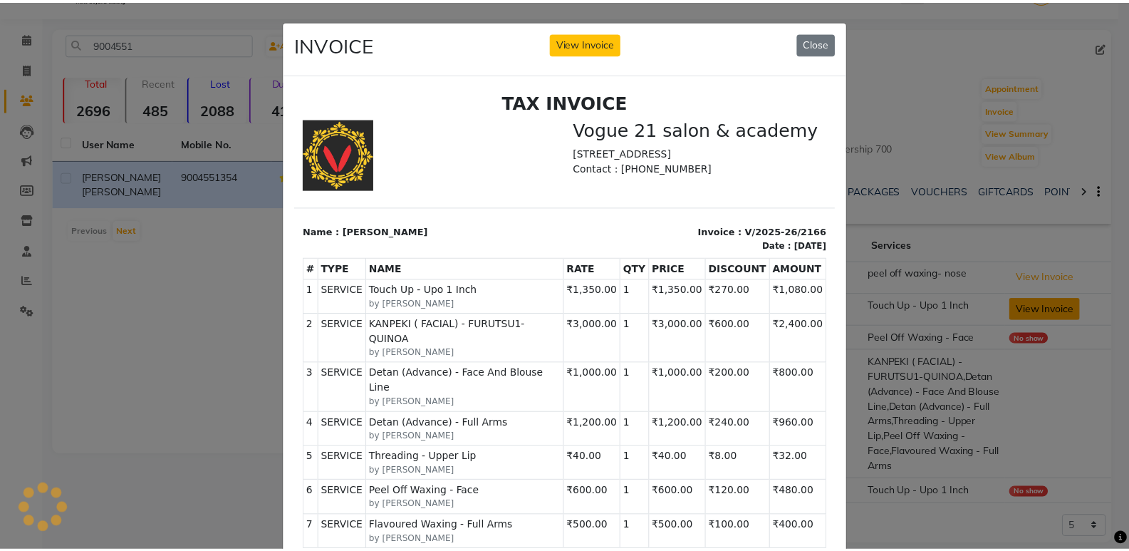
scroll to position [0, 0]
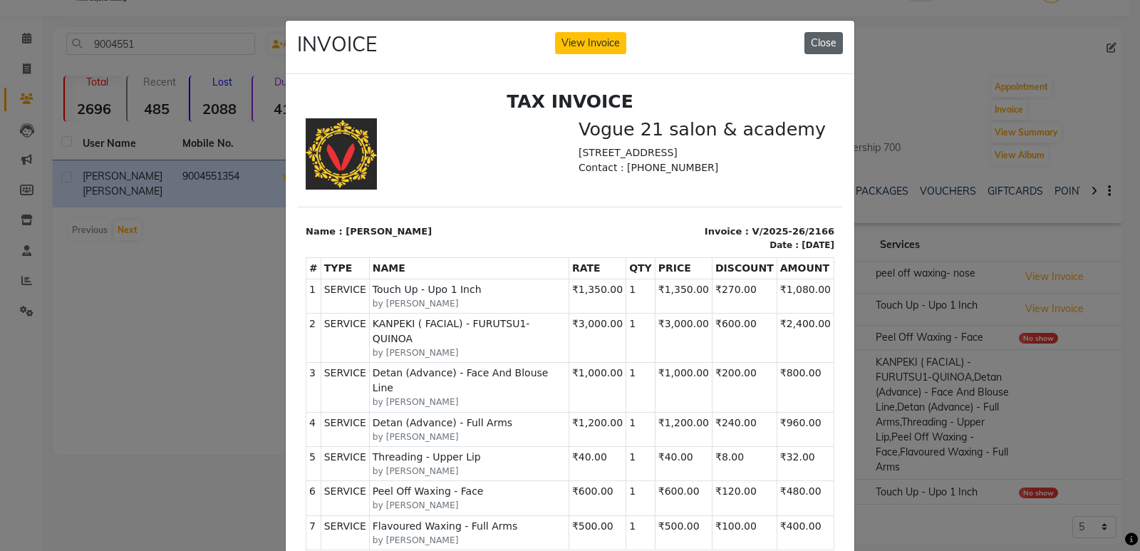
click at [825, 36] on button "Close" at bounding box center [823, 43] width 38 height 22
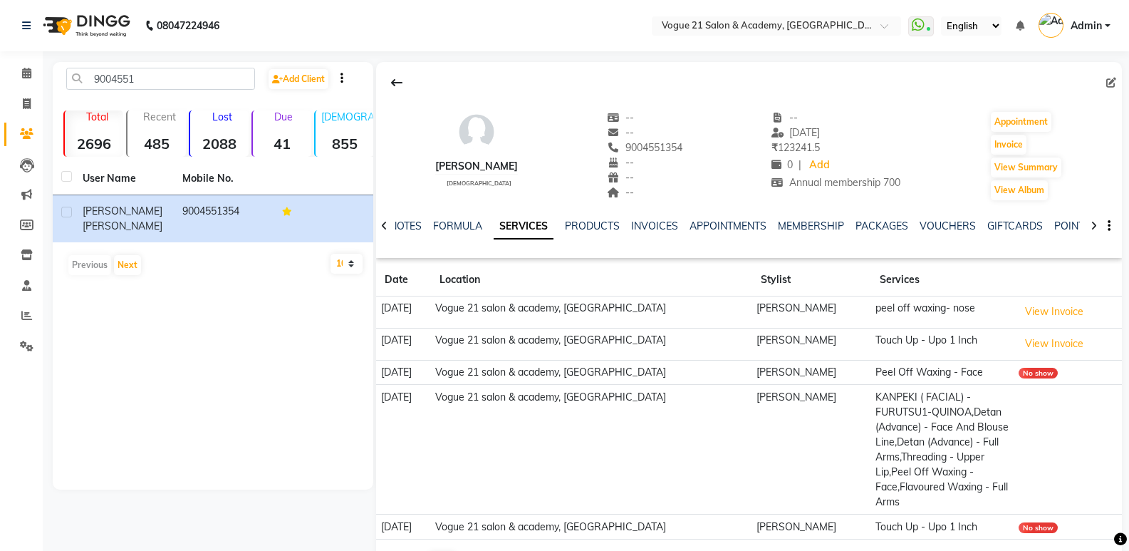
click at [400, 550] on button "Previous" at bounding box center [404, 562] width 43 height 20
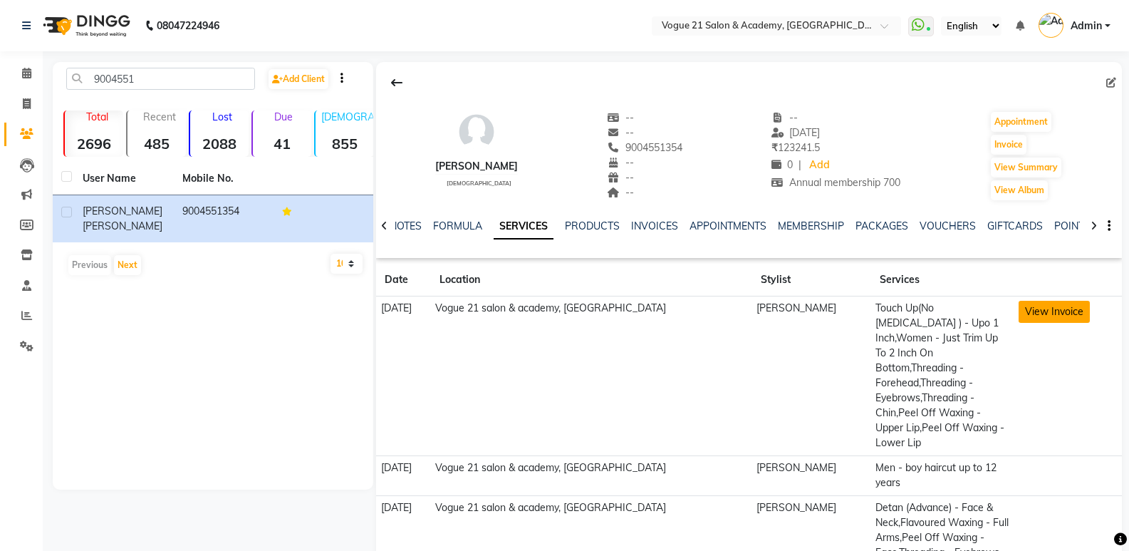
click at [1047, 314] on button "View Invoice" at bounding box center [1053, 312] width 71 height 22
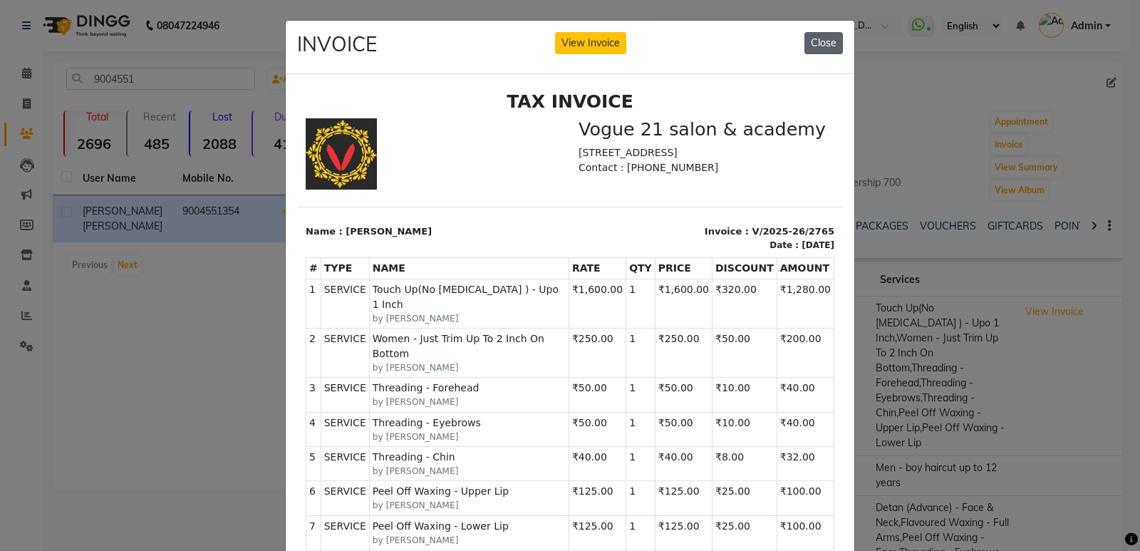
click at [804, 35] on button "Close" at bounding box center [823, 43] width 38 height 22
